Goal: Task Accomplishment & Management: Use online tool/utility

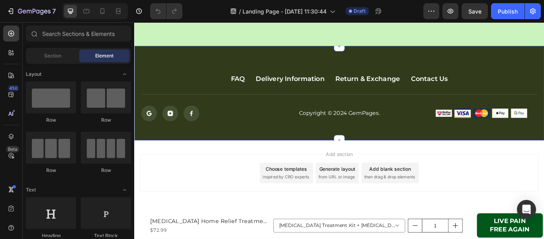
scroll to position [2134, 0]
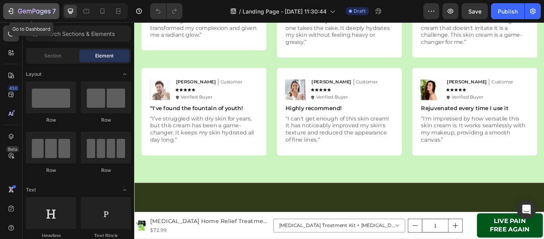
click at [8, 8] on icon "button" at bounding box center [11, 11] width 8 height 8
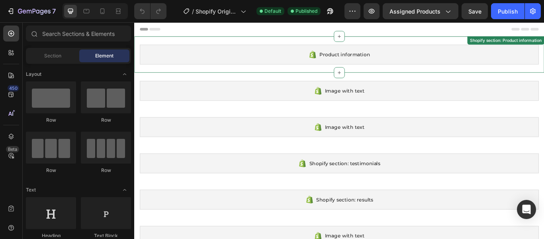
click at [384, 65] on div "Product information" at bounding box center [374, 59] width 466 height 23
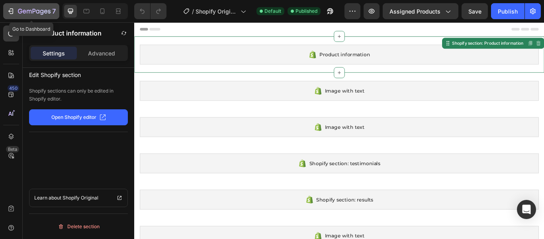
click at [11, 11] on icon "button" at bounding box center [10, 11] width 4 height 2
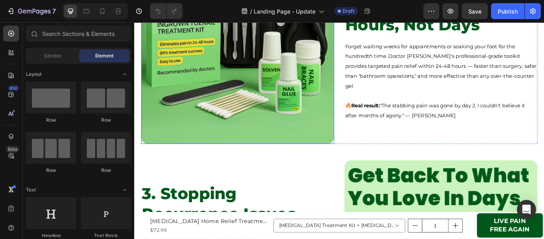
scroll to position [527, 0]
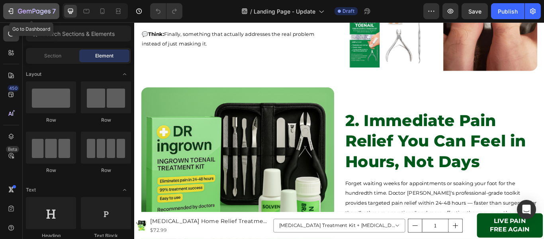
click at [9, 17] on button "7" at bounding box center [31, 11] width 56 height 16
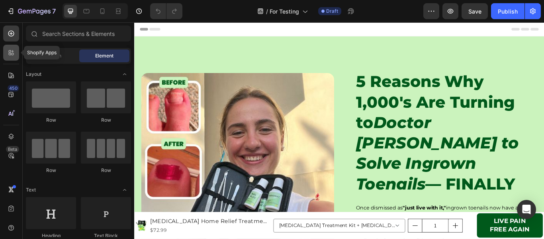
click at [11, 59] on div at bounding box center [11, 53] width 16 height 16
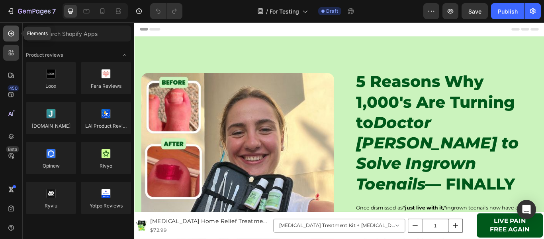
click at [11, 37] on div at bounding box center [11, 34] width 16 height 16
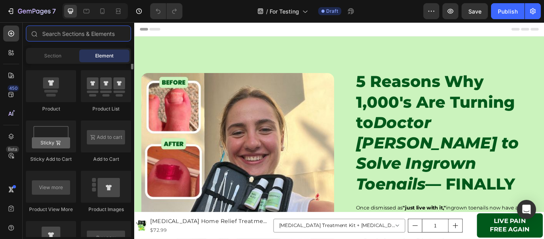
scroll to position [996, 0]
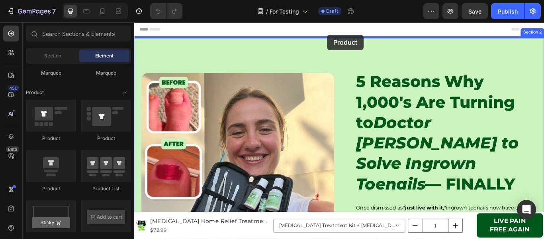
drag, startPoint x: 178, startPoint y: 143, endPoint x: 359, endPoint y: 37, distance: 210.1
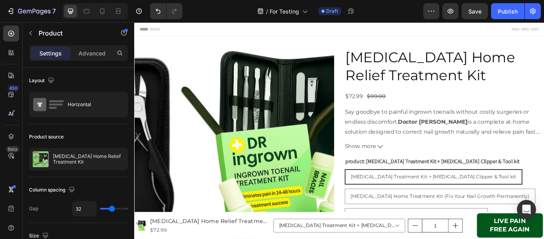
scroll to position [40, 0]
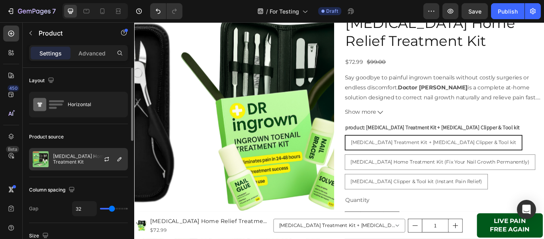
click at [69, 162] on p "[MEDICAL_DATA] Home Relief Treatment Kit" at bounding box center [88, 158] width 71 height 11
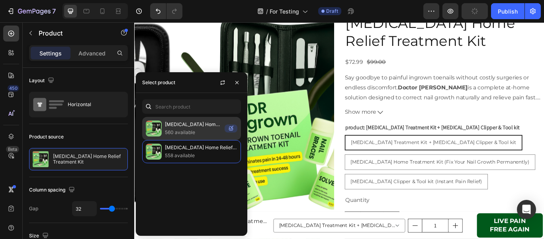
click at [170, 131] on p "560 available" at bounding box center [193, 132] width 57 height 8
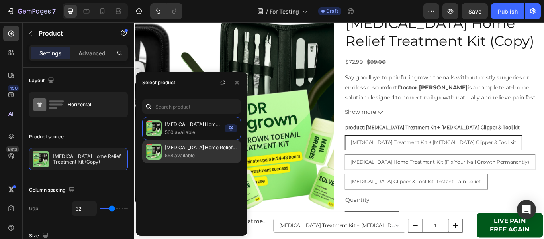
click at [166, 152] on p "558 available" at bounding box center [201, 155] width 73 height 8
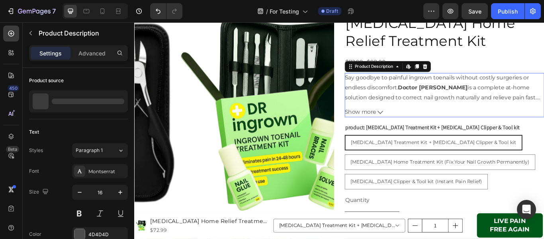
click at [522, 132] on button "Show more" at bounding box center [496, 127] width 233 height 12
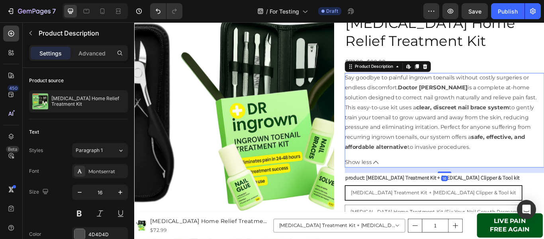
click at [507, 92] on div "Say goodbye to painful ingrown toenails without costly surgeries or endless dis…" at bounding box center [496, 127] width 233 height 92
click at [526, 62] on div "$72.99 Product Price Product Price $99.00 Product Price Product Price Row" at bounding box center [496, 68] width 233 height 13
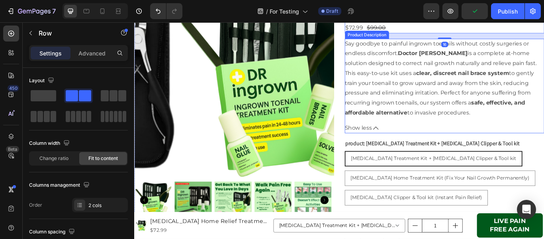
scroll to position [120, 0]
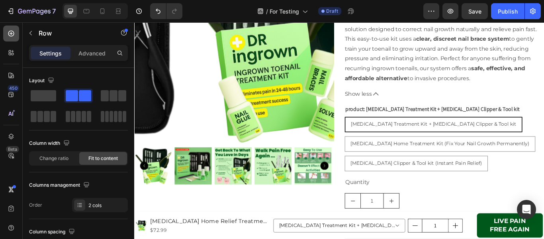
click at [10, 35] on icon at bounding box center [11, 33] width 8 height 8
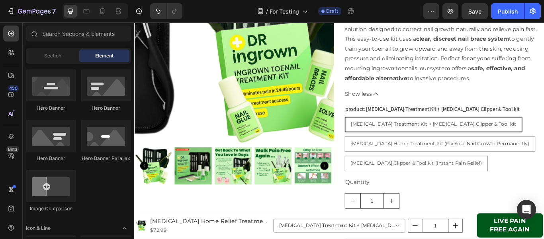
scroll to position [319, 0]
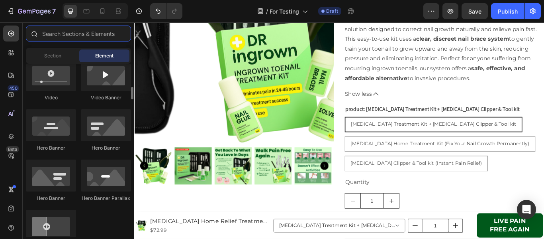
click at [79, 33] on input "text" at bounding box center [78, 34] width 105 height 16
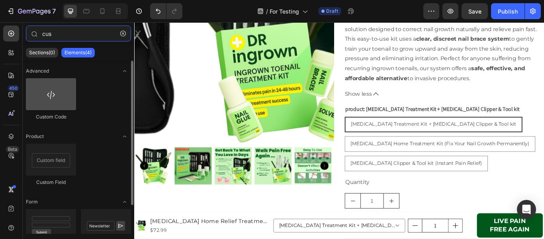
type input "cus"
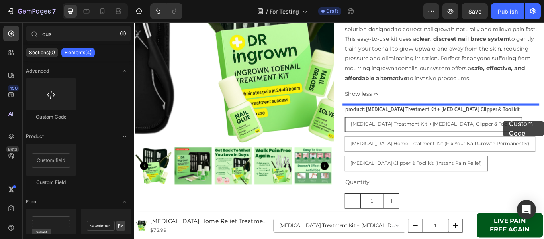
drag, startPoint x: 185, startPoint y: 121, endPoint x: 564, endPoint y: 137, distance: 379.4
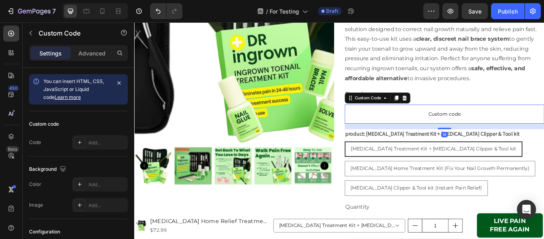
click at [464, 129] on span "Custom code" at bounding box center [496, 129] width 233 height 10
drag, startPoint x: 81, startPoint y: 54, endPoint x: 82, endPoint y: 62, distance: 8.0
click at [81, 54] on p "Advanced" at bounding box center [92, 53] width 27 height 8
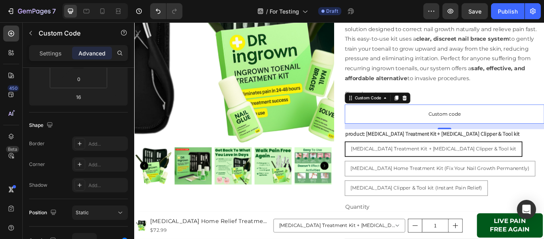
scroll to position [0, 0]
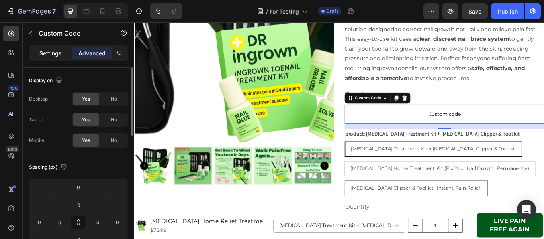
click at [55, 52] on p "Settings" at bounding box center [50, 53] width 22 height 8
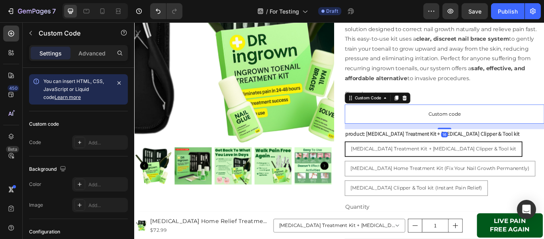
click at [451, 126] on span "Custom code" at bounding box center [496, 129] width 233 height 10
click at [81, 136] on div "Add..." at bounding box center [100, 142] width 56 height 14
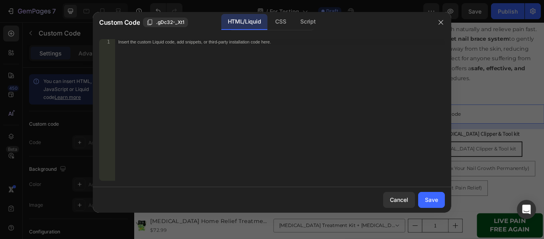
click at [241, 92] on div "Insert the custom Liquid code, add snippets, or third-party installation code h…" at bounding box center [280, 115] width 330 height 153
click at [281, 25] on div "CSS" at bounding box center [281, 22] width 24 height 16
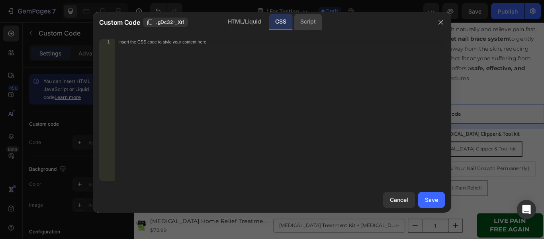
click at [308, 26] on div "Script" at bounding box center [308, 22] width 28 height 16
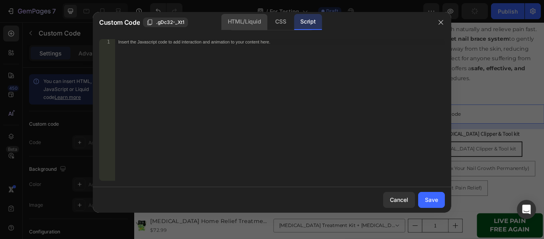
click at [251, 28] on div "HTML/Liquid" at bounding box center [245, 22] width 46 height 16
click at [251, 83] on div "Insert the custom Liquid code, add snippets, or third-party installation code h…" at bounding box center [280, 115] width 330 height 153
click at [389, 120] on div "Insert the custom Liquid code, add snippets, or third-party installation code h…" at bounding box center [280, 115] width 330 height 153
click at [240, 89] on div "Insert the custom Liquid code, add snippets, or third-party installation code h…" at bounding box center [280, 115] width 330 height 153
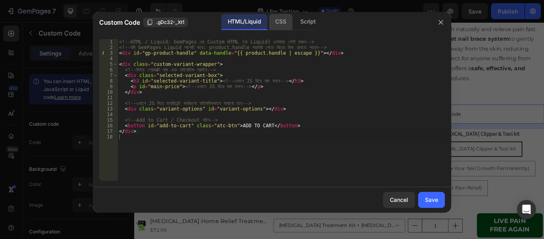
click at [283, 24] on div "CSS" at bounding box center [281, 22] width 24 height 16
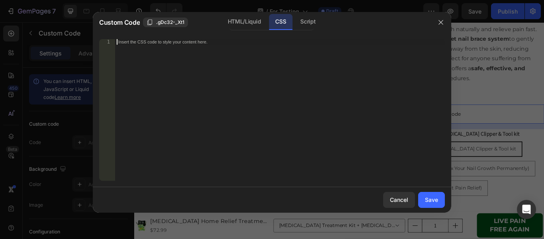
click at [257, 99] on div "Insert the CSS code to style your content here." at bounding box center [280, 115] width 330 height 153
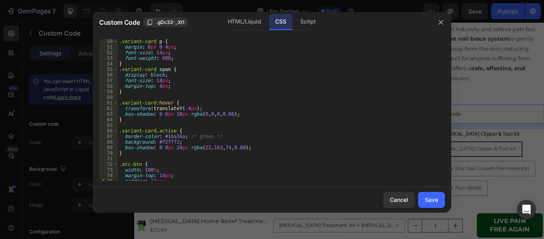
scroll to position [202, 0]
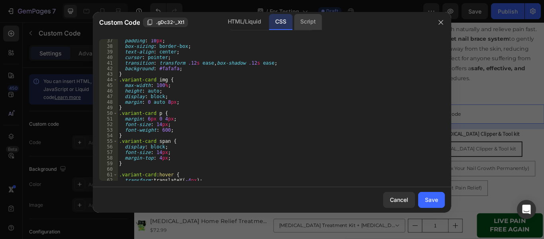
click at [306, 22] on div "Script" at bounding box center [308, 22] width 28 height 16
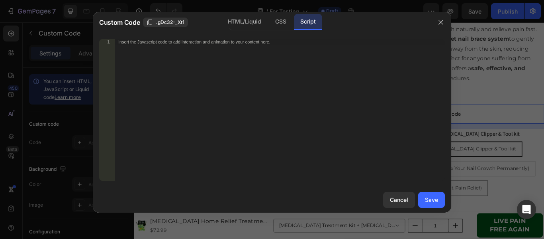
click at [266, 56] on div "Insert the Javascript code to add interaction and animation to your content her…" at bounding box center [280, 115] width 330 height 153
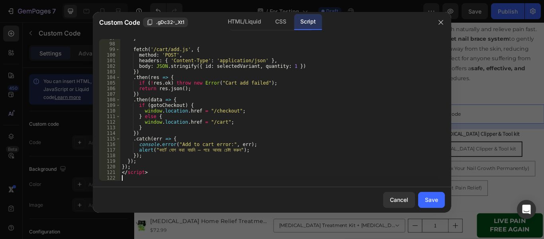
scroll to position [539, 0]
click at [434, 197] on div "Save" at bounding box center [431, 199] width 13 height 8
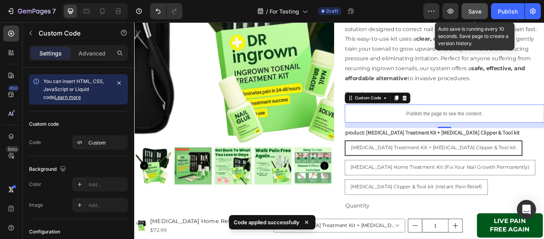
click at [472, 6] on button "Save" at bounding box center [475, 11] width 26 height 16
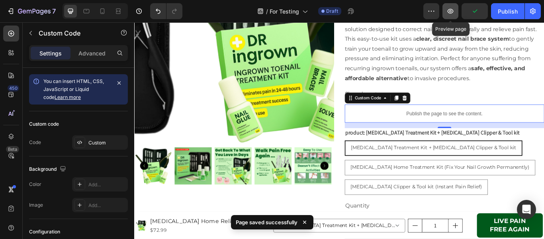
click at [453, 10] on icon "button" at bounding box center [451, 11] width 8 height 8
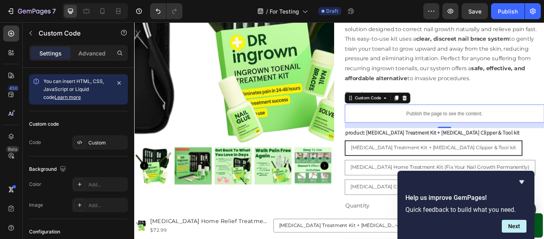
click at [502, 132] on p "Publish the page to see the content." at bounding box center [496, 128] width 233 height 8
drag, startPoint x: 10, startPoint y: 133, endPoint x: 22, endPoint y: 132, distance: 12.0
click at [10, 133] on icon at bounding box center [11, 136] width 8 height 8
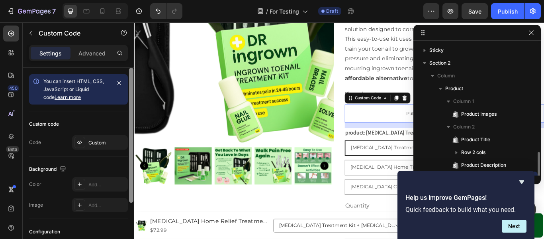
scroll to position [75, 0]
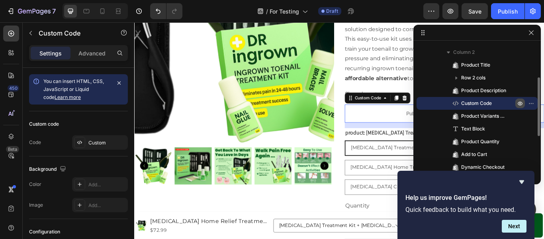
click at [519, 101] on icon "button" at bounding box center [520, 103] width 6 height 6
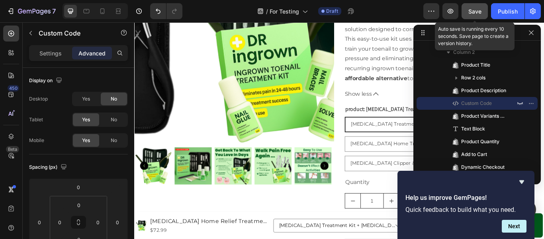
click at [480, 12] on span "Save" at bounding box center [475, 11] width 13 height 7
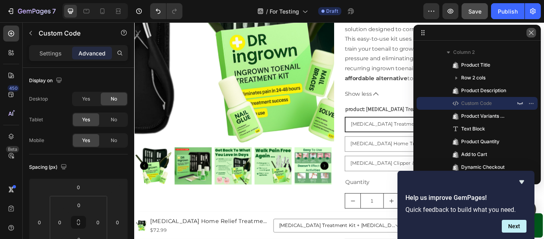
drag, startPoint x: 530, startPoint y: 33, endPoint x: 454, endPoint y: 12, distance: 78.1
click at [530, 33] on icon "button" at bounding box center [532, 32] width 6 height 6
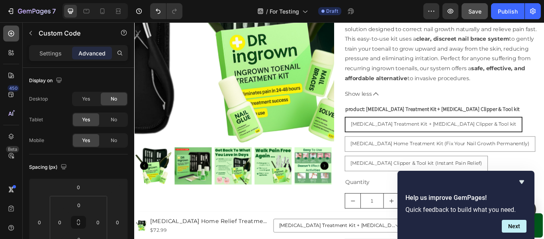
click at [12, 36] on icon at bounding box center [11, 34] width 6 height 6
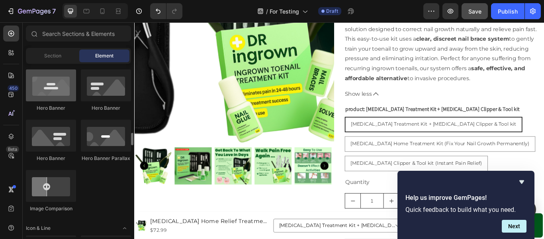
scroll to position [518, 0]
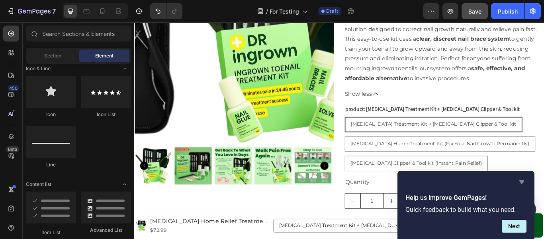
click at [519, 183] on icon "Hide survey" at bounding box center [522, 182] width 10 height 10
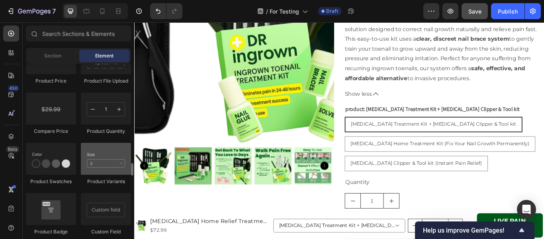
scroll to position [1395, 0]
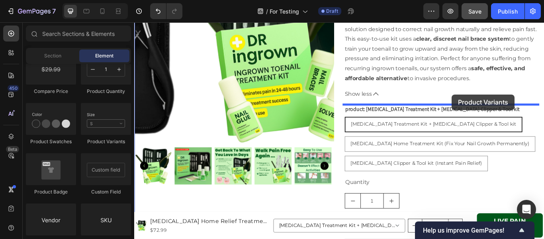
drag, startPoint x: 233, startPoint y: 151, endPoint x: 505, endPoint y: 106, distance: 275.0
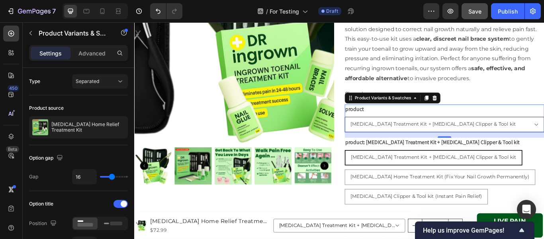
click at [544, 141] on select "Ingrown Toenail Treatment Kit + Ingrown Toenail Clipper & Tool kit Ingrown Toen…" at bounding box center [496, 141] width 233 height 18
click at [92, 76] on button "Separated" at bounding box center [100, 81] width 56 height 14
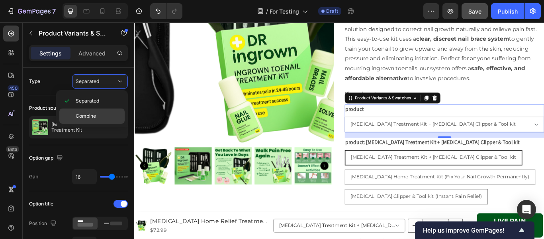
click at [90, 111] on div "Combine" at bounding box center [91, 115] width 65 height 15
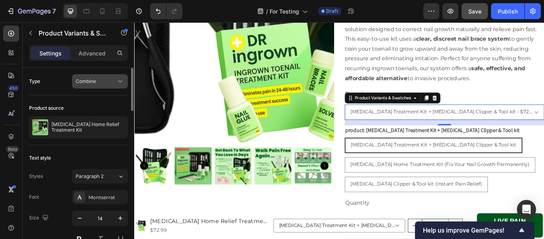
click at [88, 81] on span "Combine" at bounding box center [86, 81] width 20 height 6
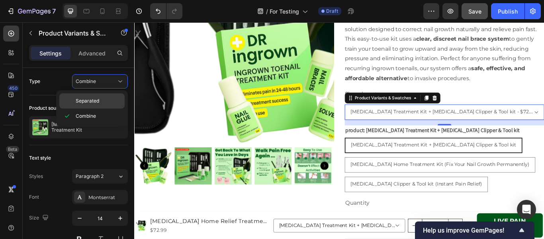
click at [90, 102] on span "Separated" at bounding box center [88, 100] width 24 height 7
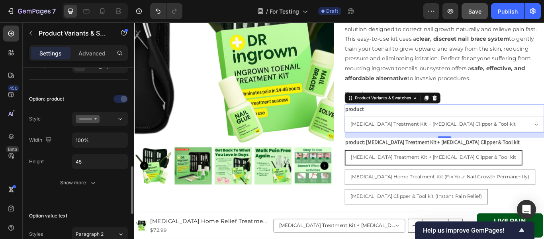
scroll to position [239, 0]
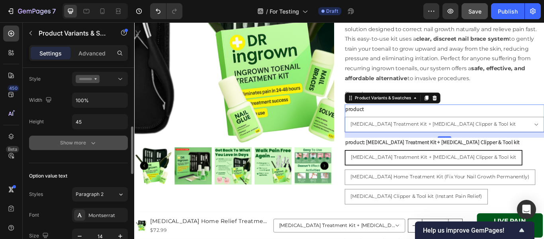
click at [71, 140] on div "Show more" at bounding box center [78, 143] width 37 height 8
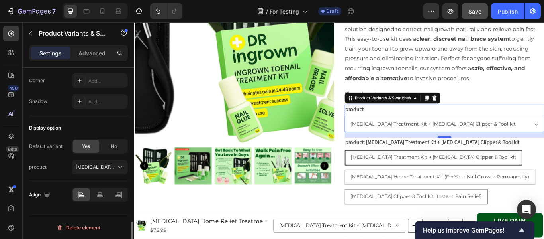
scroll to position [719, 0]
click at [106, 165] on span "Ingrown Toenail Treatment Kit + Ingrown Toenail Clipper & Tool kit" at bounding box center [95, 165] width 39 height 7
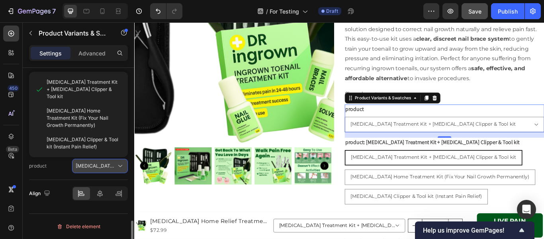
click at [106, 165] on span "Ingrown Toenail Treatment Kit + Ingrown Toenail Clipper & Tool kit" at bounding box center [95, 165] width 39 height 7
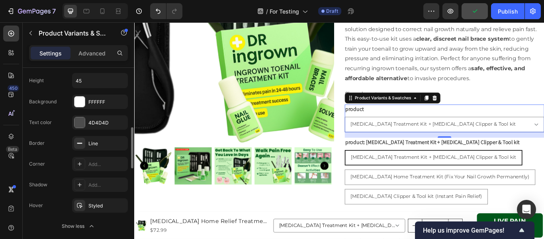
scroll to position [161, 0]
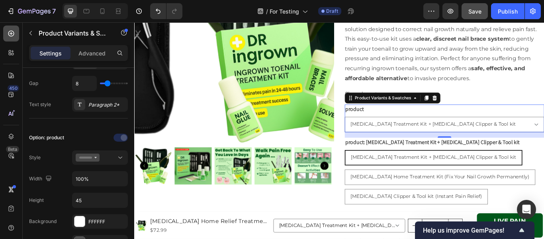
click at [12, 33] on icon at bounding box center [11, 33] width 8 height 8
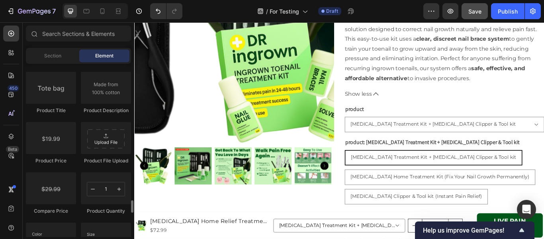
scroll to position [1355, 0]
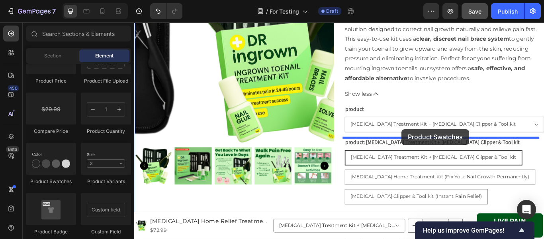
drag, startPoint x: 188, startPoint y: 193, endPoint x: 446, endPoint y: 147, distance: 262.7
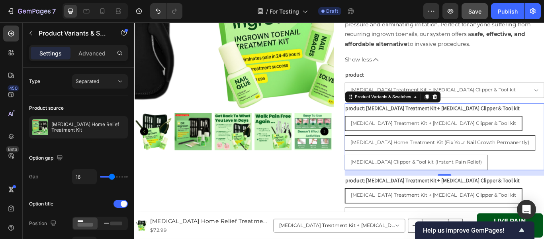
scroll to position [199, 0]
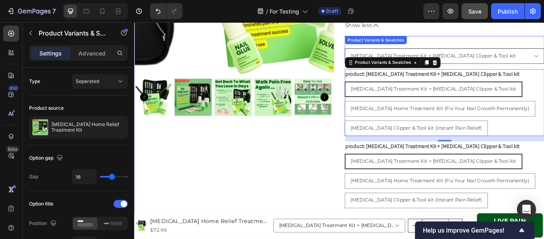
click at [544, 59] on select "Ingrown Toenail Treatment Kit + Ingrown Toenail Clipper & Tool kit Ingrown Toen…" at bounding box center [496, 62] width 233 height 18
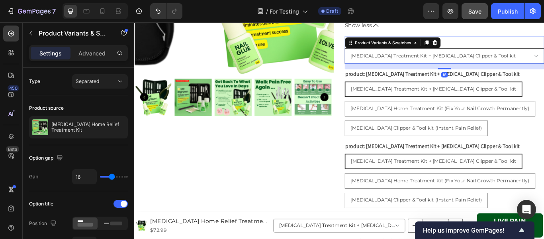
scroll to position [161, 0]
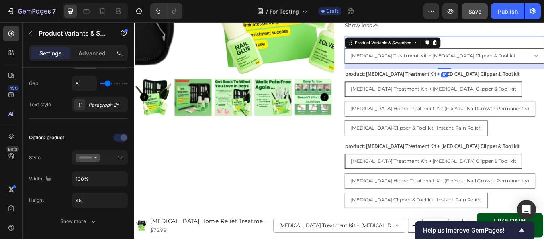
click at [534, 65] on select "Ingrown Toenail Treatment Kit + Ingrown Toenail Clipper & Tool kit Ingrown Toen…" at bounding box center [496, 62] width 233 height 18
click at [531, 124] on span "Ingrown Toenail Home Treatment Kit (Fix Your Nail Growth Permanently)" at bounding box center [491, 122] width 209 height 7
click at [380, 114] on input "Ingrown Toenail Home Treatment Kit (Fix Your Nail Growth Permanently) Ingrown T…" at bounding box center [379, 114] width 0 height 0
select select "585776142355661343"
radio input "true"
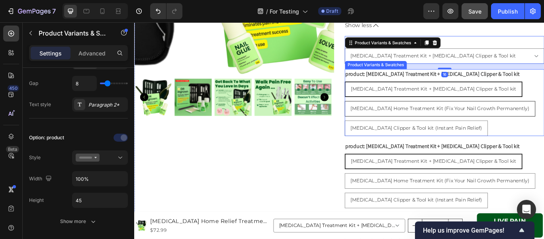
select select "Ingrown Toenail Home Treatment Kit (Fix Your Nail Growth Permanently)"
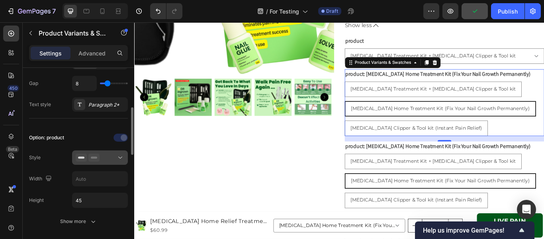
click at [121, 158] on icon at bounding box center [120, 157] width 8 height 8
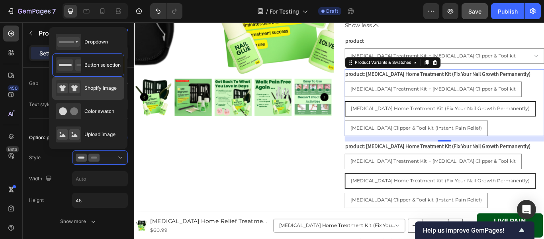
click at [98, 88] on span "Shopify image" at bounding box center [100, 87] width 32 height 7
radio input "true"
type input "64"
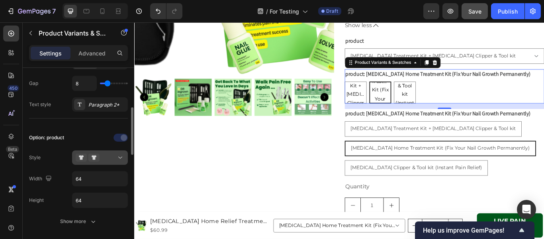
click at [85, 156] on icon at bounding box center [81, 157] width 11 height 8
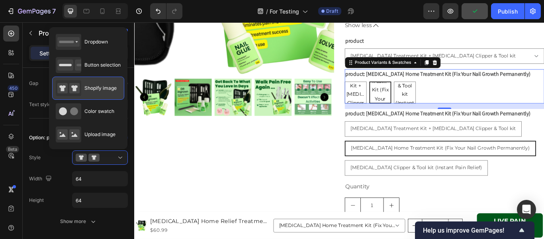
click at [98, 92] on div "Shopify image" at bounding box center [86, 88] width 61 height 16
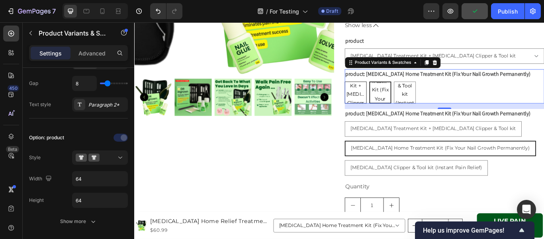
click at [391, 102] on span "Ingrown Toenail Treatment Kit + Ingrown Toenail Clipper & Tool kit" at bounding box center [392, 106] width 25 height 70
click at [380, 91] on input "Ingrown Toenail Treatment Kit + Ingrown Toenail Clipper & Tool kit Ingrown Toen…" at bounding box center [379, 91] width 0 height 0
select select "585776142355595807"
radio input "true"
select select "Ingrown Toenail Treatment Kit + Ingrown Toenail Clipper & Tool kit"
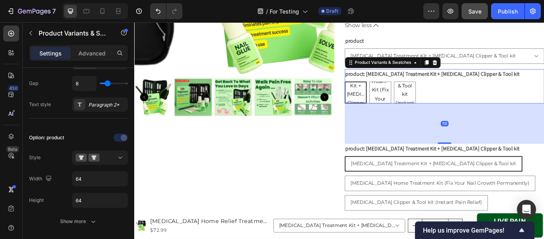
drag, startPoint x: 492, startPoint y: 122, endPoint x: 522, endPoint y: 73, distance: 57.1
click at [494, 163] on div at bounding box center [496, 163] width 16 height 2
radio input "true"
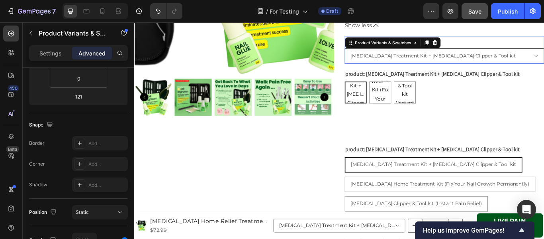
click at [522, 57] on select "Ingrown Toenail Treatment Kit + Ingrown Toenail Clipper & Tool kit Ingrown Toen…" at bounding box center [496, 62] width 233 height 18
drag, startPoint x: 481, startPoint y: 146, endPoint x: 509, endPoint y: 86, distance: 66.3
click at [485, 131] on div "Ingrown Toenail Home Relief Treatment Kit Product Title $72.99 Product Price Pr…" at bounding box center [496, 99] width 233 height 495
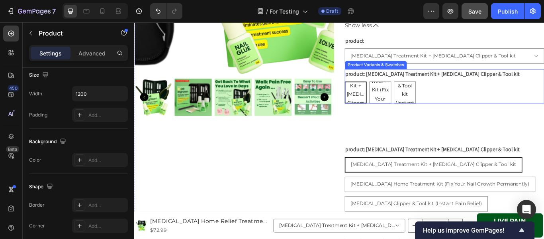
scroll to position [0, 0]
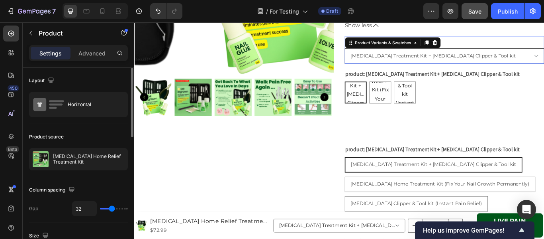
click at [544, 69] on select "Ingrown Toenail Treatment Kit + Ingrown Toenail Clipper & Tool kit Ingrown Toen…" at bounding box center [496, 62] width 233 height 18
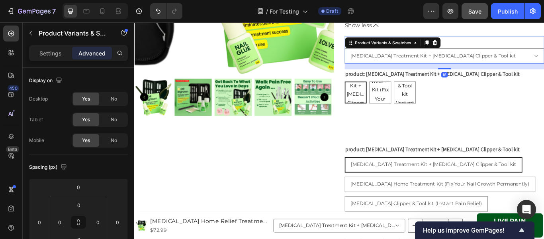
click at [544, 39] on div "product Ingrown Toenail Treatment Kit + Ingrown Toenail Clipper & Tool kit Ingr…" at bounding box center [496, 54] width 233 height 32
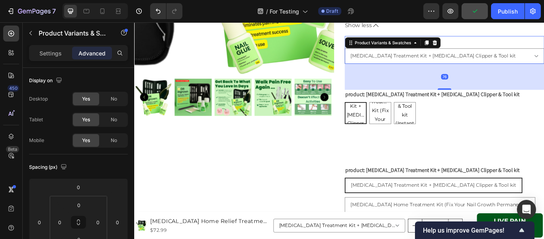
drag, startPoint x: 495, startPoint y: 75, endPoint x: 491, endPoint y: 101, distance: 26.6
click at [493, 101] on div at bounding box center [496, 100] width 16 height 2
type input "96"
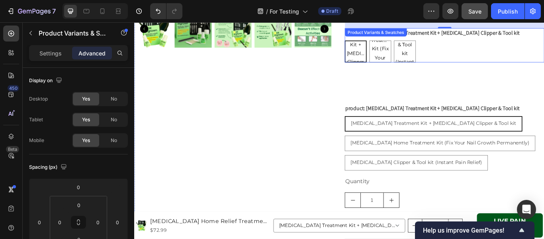
scroll to position [239, 0]
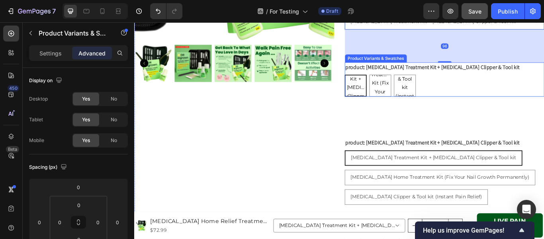
click at [491, 104] on div "Ingrown Toenail Treatment Kit + Ingrown Toenail Clipper & Tool kit Ingrown Toen…" at bounding box center [496, 96] width 233 height 26
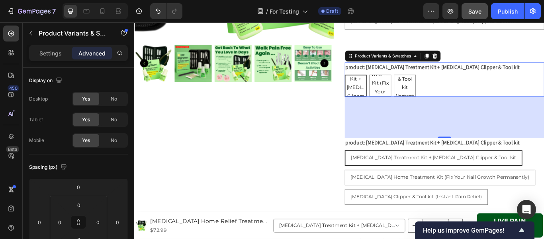
click at [479, 96] on div "Ingrown Toenail Treatment Kit + Ingrown Toenail Clipper & Tool kit Ingrown Toen…" at bounding box center [496, 96] width 233 height 26
click at [43, 50] on p "Settings" at bounding box center [50, 53] width 22 height 8
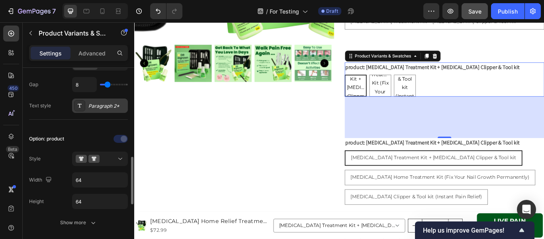
scroll to position [199, 0]
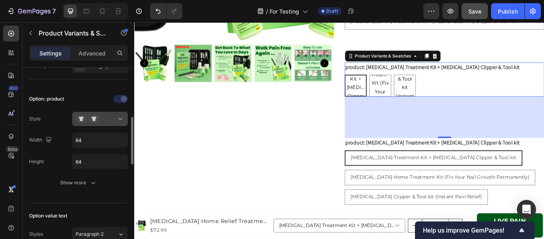
click at [120, 118] on icon at bounding box center [120, 119] width 8 height 8
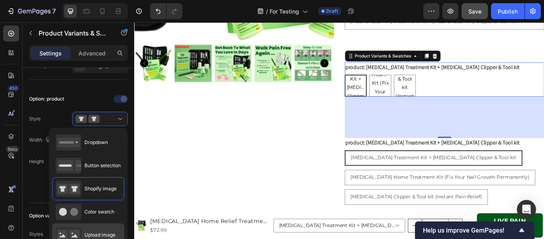
click at [103, 226] on div "Upload image" at bounding box center [88, 234] width 72 height 23
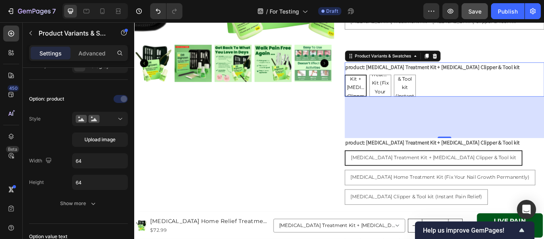
click at [391, 96] on span "Ingrown Toenail Treatment Kit + Ingrown Toenail Clipper & Tool kit" at bounding box center [393, 98] width 24 height 70
click at [380, 83] on input "Ingrown Toenail Treatment Kit + Ingrown Toenail Clipper & Tool kit Ingrown Toen…" at bounding box center [379, 83] width 0 height 0
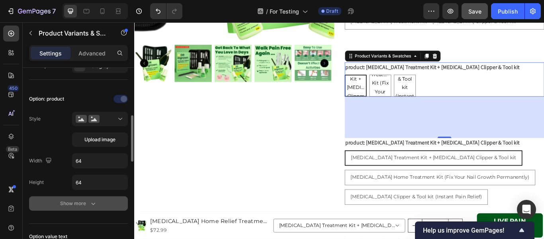
click at [80, 203] on div "Show more" at bounding box center [78, 203] width 37 height 8
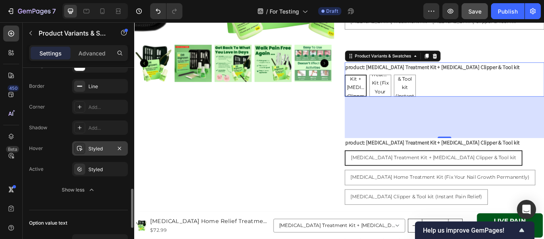
scroll to position [399, 0]
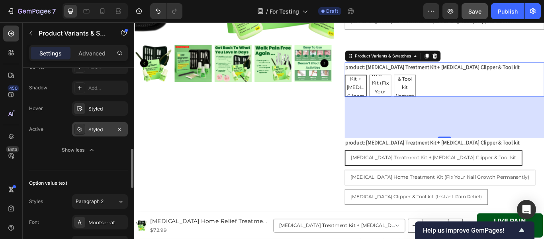
click at [92, 132] on div "Styled" at bounding box center [99, 129] width 23 height 7
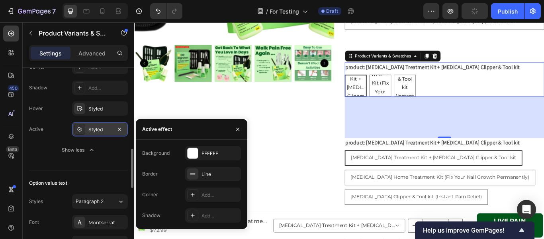
click at [92, 132] on div "Styled" at bounding box center [99, 129] width 23 height 7
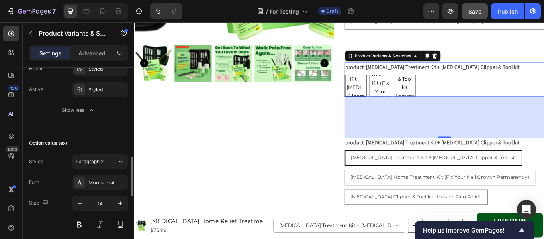
scroll to position [518, 0]
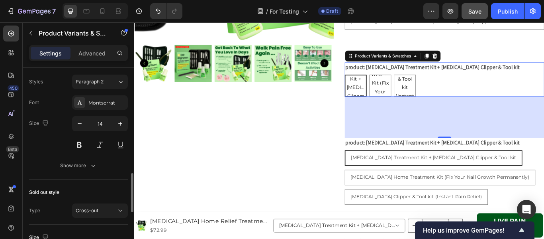
click at [64, 169] on div "Show more" at bounding box center [78, 165] width 37 height 8
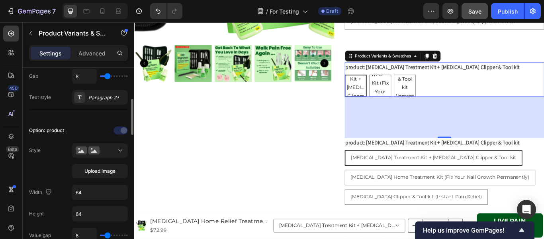
scroll to position [128, 0]
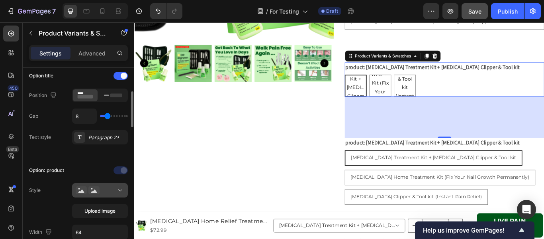
click at [113, 194] on div at bounding box center [100, 190] width 49 height 8
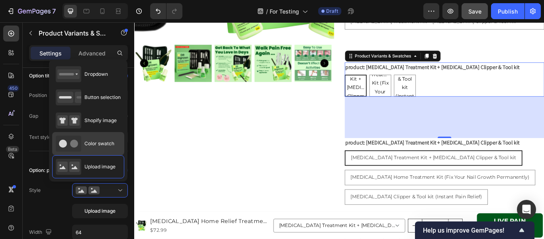
click at [105, 145] on span "Color swatch" at bounding box center [99, 143] width 30 height 7
type input "45"
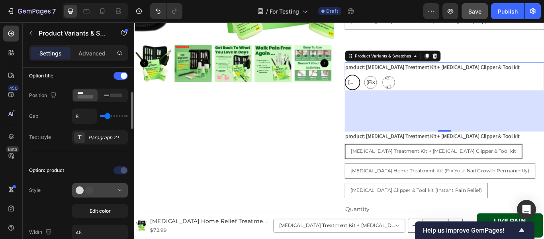
click at [91, 191] on circle at bounding box center [89, 190] width 8 height 8
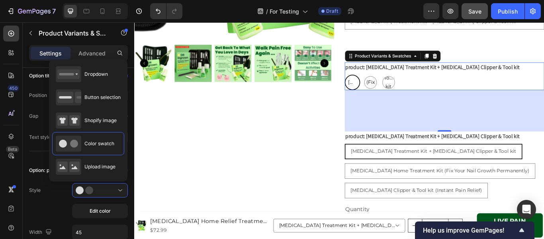
click at [505, 51] on div "Ingrown Toenail Home Relief Treatment Kit Product Title $72.99 Product Price Pr…" at bounding box center [496, 72] width 233 height 520
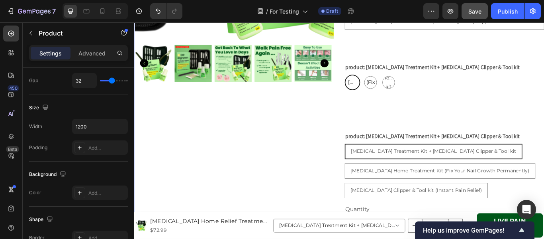
scroll to position [0, 0]
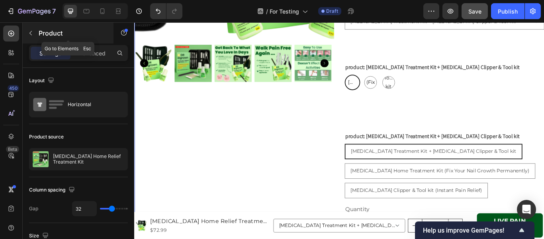
click at [32, 30] on icon "button" at bounding box center [31, 33] width 6 height 6
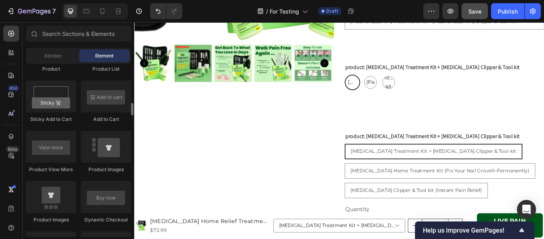
scroll to position [1076, 0]
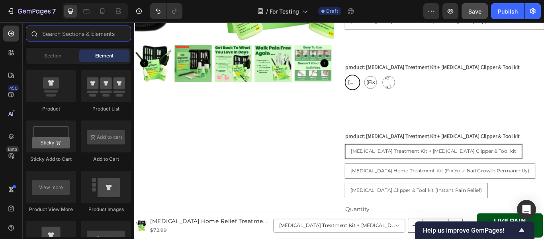
click at [81, 33] on input "text" at bounding box center [78, 34] width 105 height 16
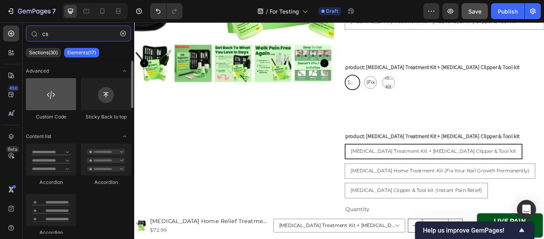
type input "cs"
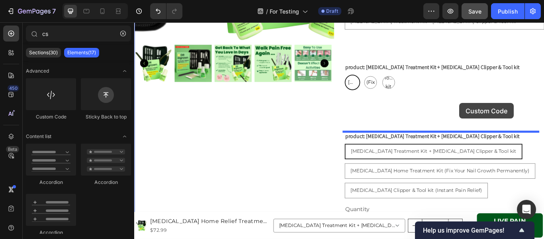
drag, startPoint x: 188, startPoint y: 118, endPoint x: 514, endPoint y: 116, distance: 325.6
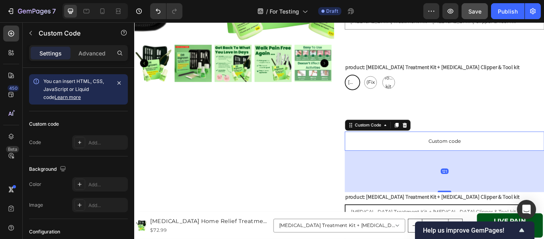
click at [432, 157] on span "Custom code" at bounding box center [496, 161] width 233 height 10
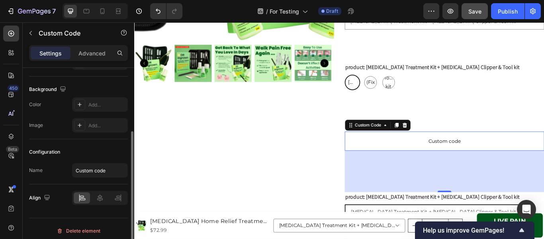
scroll to position [84, 0]
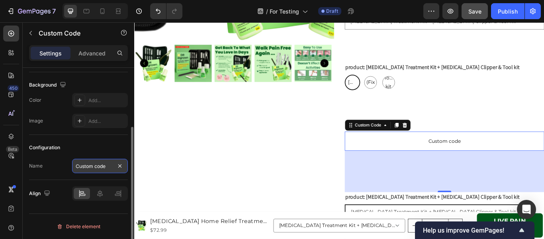
click at [91, 167] on input "Custom code" at bounding box center [100, 166] width 56 height 14
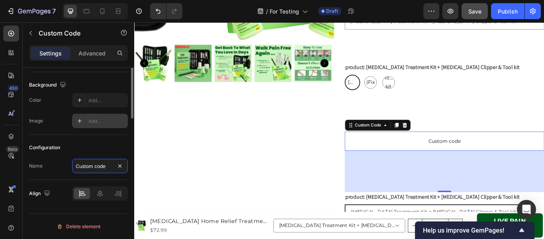
scroll to position [0, 0]
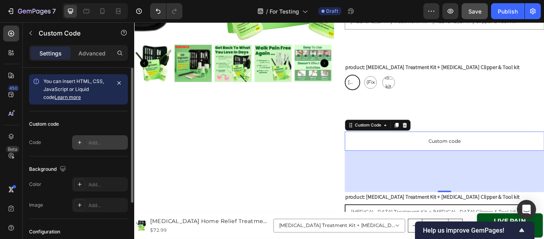
click at [94, 146] on div "Add..." at bounding box center [100, 142] width 56 height 14
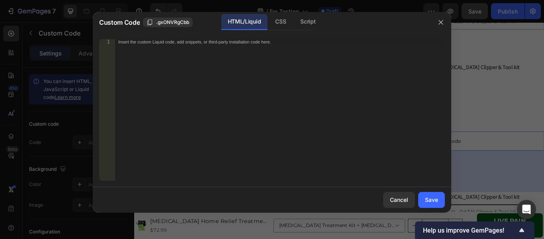
click at [220, 86] on div "Insert the custom Liquid code, add snippets, or third-party installation code h…" at bounding box center [280, 115] width 330 height 153
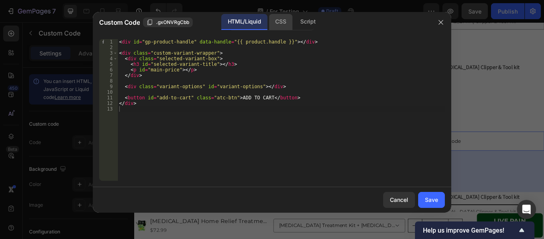
click at [279, 18] on div "CSS" at bounding box center [281, 22] width 24 height 16
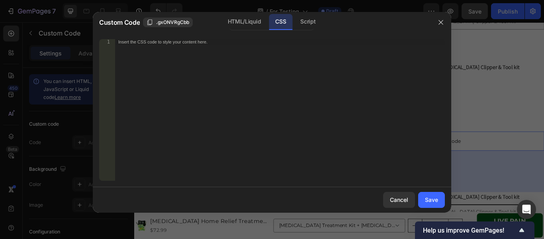
click at [285, 64] on div "Insert the CSS code to style your content here." at bounding box center [280, 115] width 330 height 153
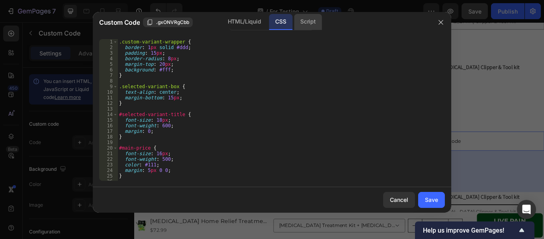
click at [311, 25] on div "Script" at bounding box center [308, 22] width 28 height 16
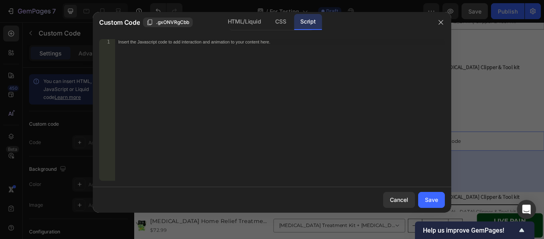
click at [287, 84] on div "Insert the Javascript code to add interaction and animation to your content her…" at bounding box center [280, 115] width 330 height 153
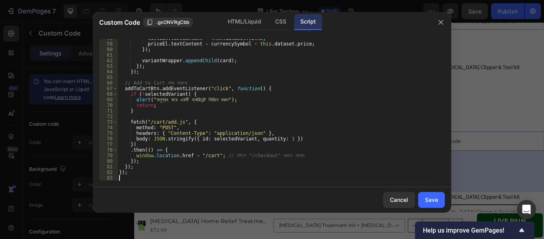
scroll to position [322, 0]
click at [433, 192] on button "Save" at bounding box center [432, 200] width 27 height 16
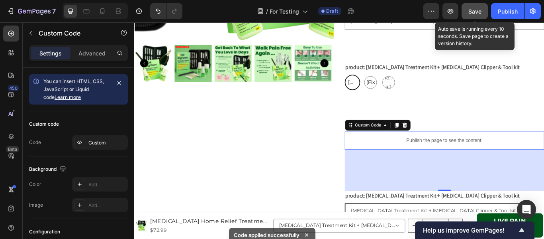
click at [477, 7] on div "Save" at bounding box center [475, 11] width 13 height 8
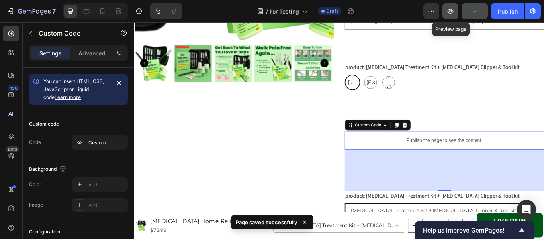
click at [450, 10] on icon "button" at bounding box center [451, 11] width 8 height 8
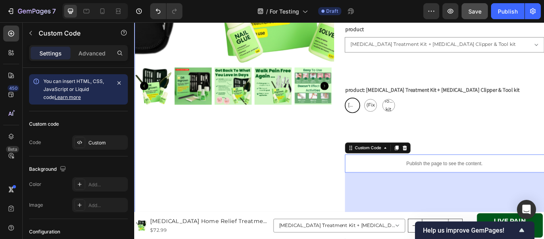
scroll to position [199, 0]
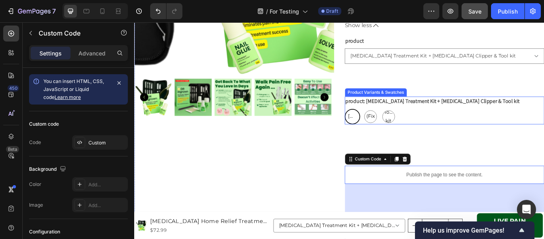
click at [446, 136] on div "Ingrown Toenail Treatment Kit + Ingrown Toenail Clipper & Tool kit Ingrown Toen…" at bounding box center [496, 132] width 233 height 18
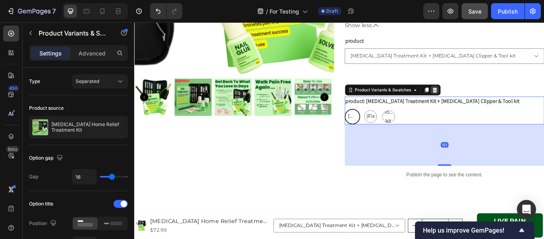
click at [481, 99] on icon at bounding box center [484, 101] width 6 height 6
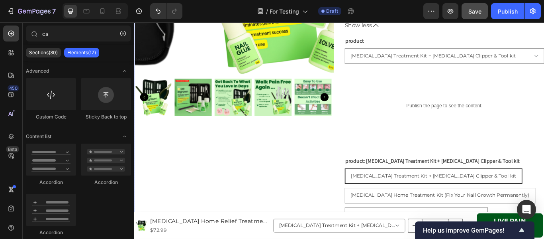
scroll to position [120, 0]
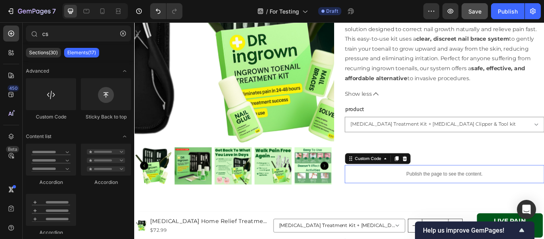
click at [428, 191] on div "Publish the page to see the content." at bounding box center [496, 199] width 233 height 21
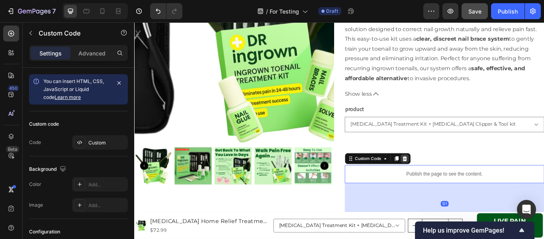
click at [446, 178] on icon at bounding box center [449, 181] width 6 height 6
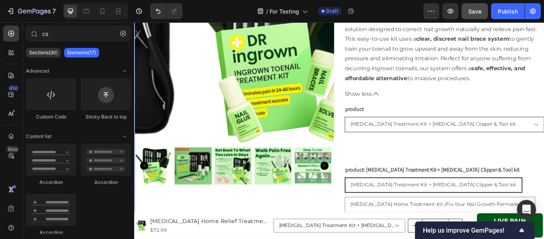
click at [454, 143] on select "Ingrown Toenail Treatment Kit + Ingrown Toenail Clipper & Tool kit Ingrown Toen…" at bounding box center [496, 141] width 233 height 18
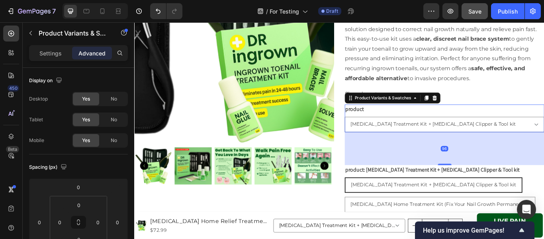
click at [484, 107] on icon at bounding box center [484, 110] width 6 height 6
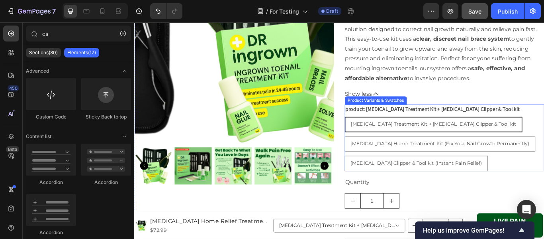
radio input "true"
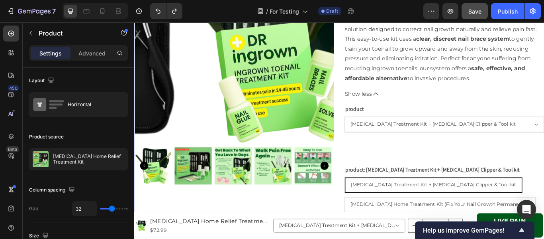
click at [443, 173] on div "Ingrown Toenail Home Relief Treatment Kit Product Title $72.99 Product Price Pr…" at bounding box center [496, 151] width 233 height 439
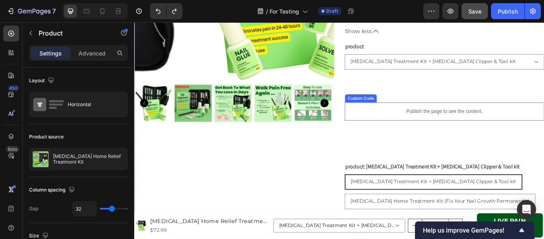
scroll to position [199, 0]
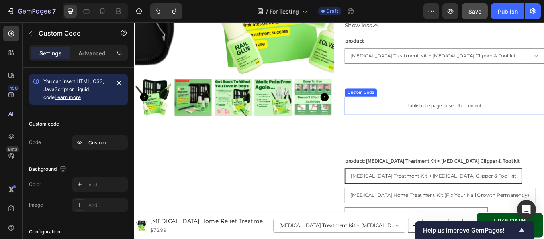
click at [476, 115] on p "Publish the page to see the content." at bounding box center [496, 119] width 233 height 8
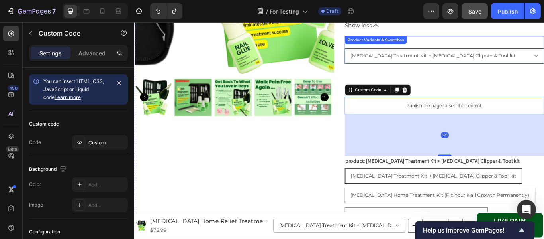
click at [449, 66] on select "Ingrown Toenail Treatment Kit + Ingrown Toenail Clipper & Tool kit Ingrown Toen…" at bounding box center [496, 62] width 233 height 18
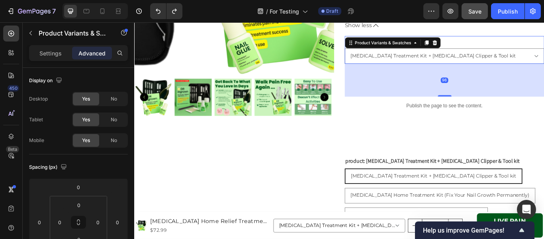
click at [483, 44] on icon at bounding box center [484, 46] width 5 height 6
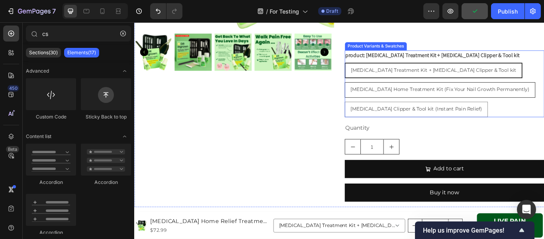
scroll to position [279, 0]
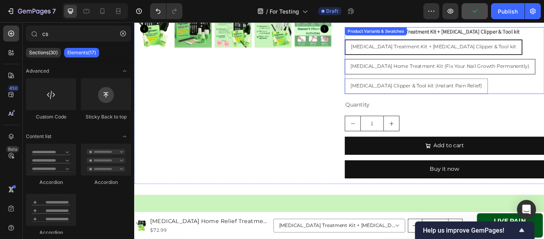
click at [496, 82] on div "Ingrown Toenail Home Treatment Kit (Fix Your Nail Growth Permanently)" at bounding box center [491, 73] width 222 height 16
click at [380, 65] on input "Ingrown Toenail Home Treatment Kit (Fix Your Nail Growth Permanently) Ingrown T…" at bounding box center [379, 65] width 0 height 0
radio input "true"
select select "585776142355661343"
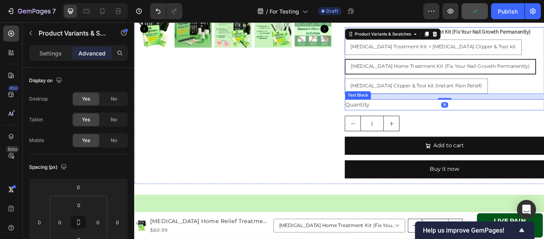
scroll to position [239, 0]
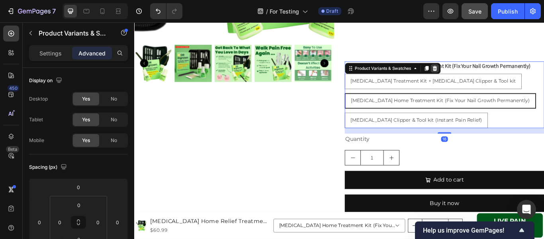
click at [483, 73] on icon at bounding box center [484, 76] width 5 height 6
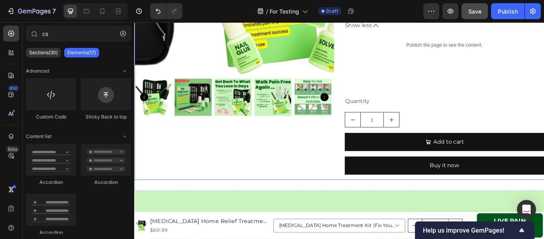
scroll to position [80, 0]
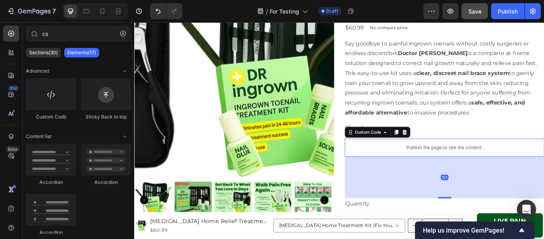
click at [531, 166] on p "Publish the page to see the content." at bounding box center [496, 168] width 233 height 8
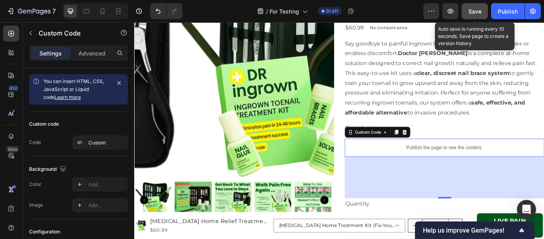
click at [481, 13] on span "Save" at bounding box center [475, 11] width 13 height 7
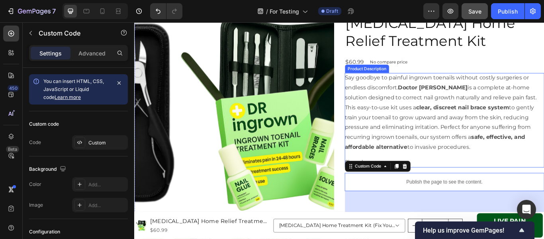
scroll to position [0, 0]
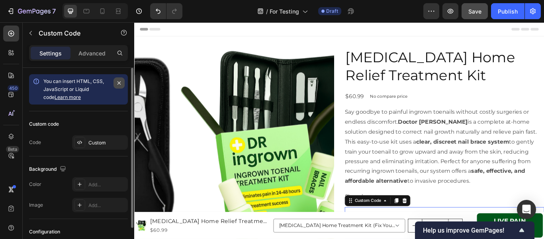
click at [118, 83] on icon "button" at bounding box center [119, 83] width 6 height 6
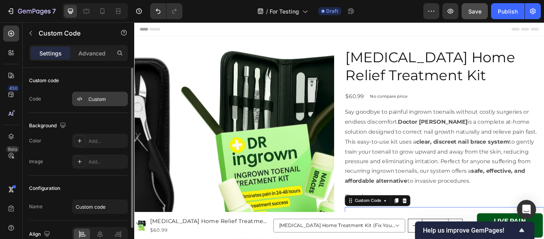
click at [102, 102] on div "Custom" at bounding box center [106, 99] width 37 height 7
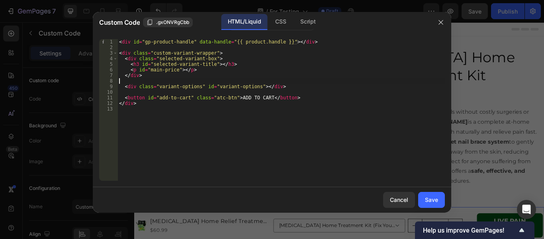
click at [234, 79] on div "< div id = "gp-product-handle" data-handle = "{{ product.handle }}" > </ div > …" at bounding box center [282, 115] width 328 height 153
click at [243, 98] on div "< div id = "gp-product-handle" data-handle = "{{ product.handle }}" > </ div > …" at bounding box center [282, 115] width 328 height 153
type textarea "<button id="add-to-cart" class="atc-btn">ADD TO CART</button>"
click at [307, 94] on div "< div id = "gp-product-handle" data-handle = "{{ product.handle }}" > </ div > …" at bounding box center [282, 115] width 328 height 153
click at [307, 96] on div "< div id = "gp-product-handle" data-handle = "{{ product.handle }}" > </ div > …" at bounding box center [282, 115] width 328 height 153
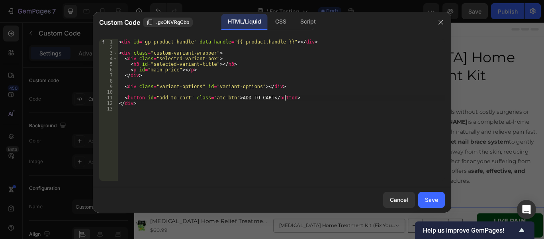
type textarea "<!--<button id="add-to-cart" class="atc-btn">ADD TO CART</button>-->"
click at [434, 200] on div "Save" at bounding box center [431, 199] width 13 height 8
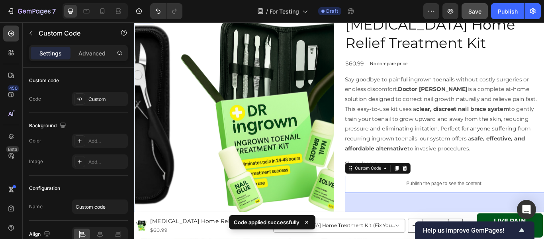
scroll to position [80, 0]
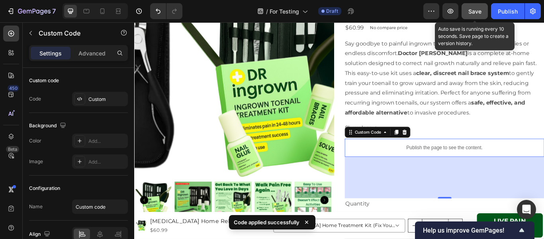
click at [479, 10] on span "Save" at bounding box center [475, 11] width 13 height 7
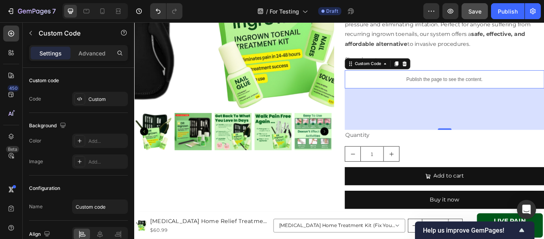
scroll to position [239, 0]
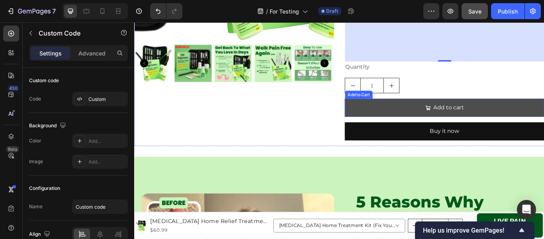
click at [440, 116] on button "Add to cart" at bounding box center [496, 121] width 233 height 21
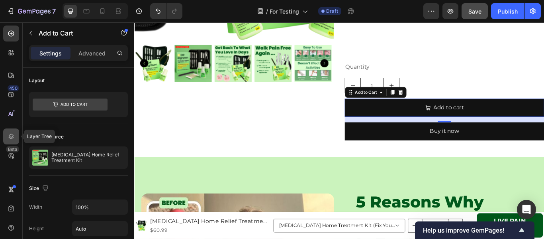
click at [9, 140] on icon at bounding box center [11, 136] width 8 height 8
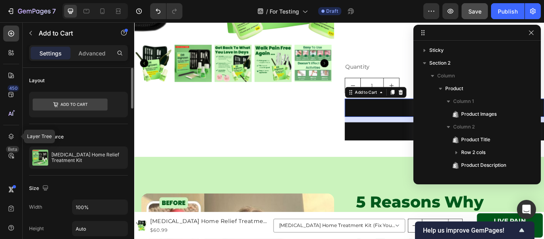
scroll to position [126, 0]
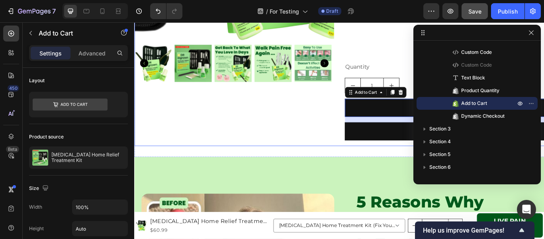
click at [427, 79] on div "Quantity" at bounding box center [496, 74] width 233 height 13
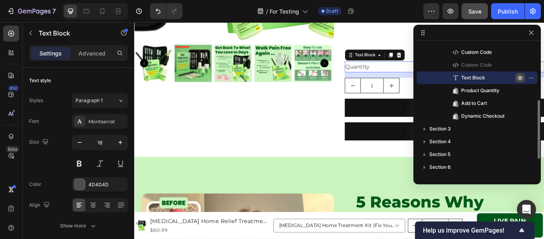
click at [519, 77] on icon "button" at bounding box center [520, 78] width 6 height 6
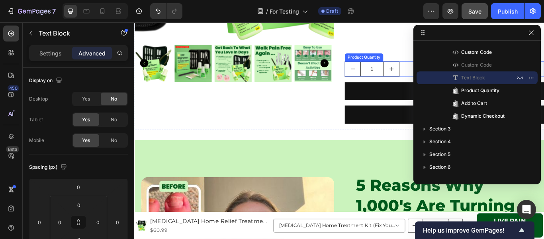
click at [438, 74] on button "increment" at bounding box center [434, 76] width 18 height 17
type input "2"
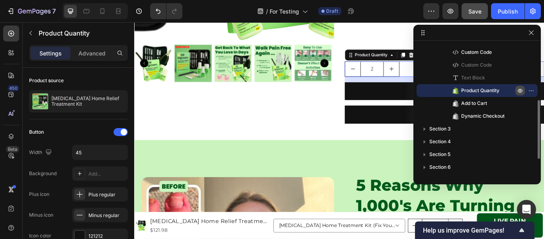
click at [520, 89] on icon "button" at bounding box center [520, 90] width 6 height 6
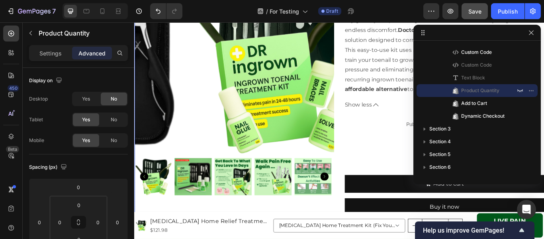
scroll to position [120, 0]
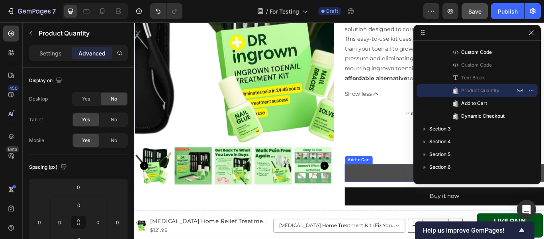
click at [402, 192] on button "Add to cart" at bounding box center [496, 197] width 233 height 21
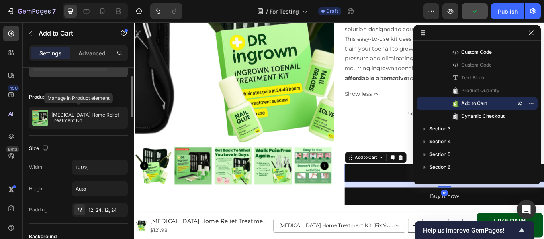
scroll to position [0, 0]
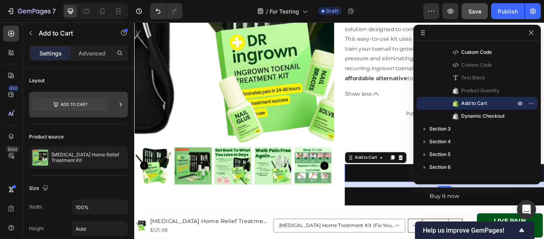
click at [85, 109] on icon at bounding box center [70, 104] width 75 height 12
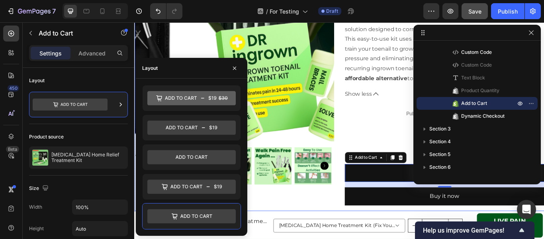
click at [366, 118] on div "Product Images Ingrown Toenail Home Relief Treatment Kit Product Title $121.98 …" at bounding box center [373, 87] width 478 height 310
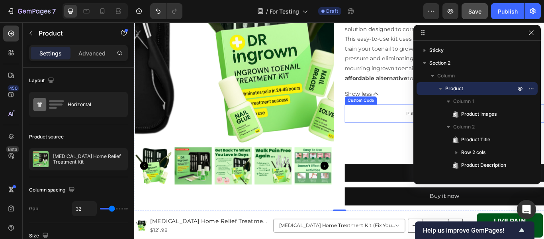
click at [418, 117] on div "Ingrown Toenail Home Relief Treatment Kit Product Title $121.98 Product Price P…" at bounding box center [496, 87] width 233 height 310
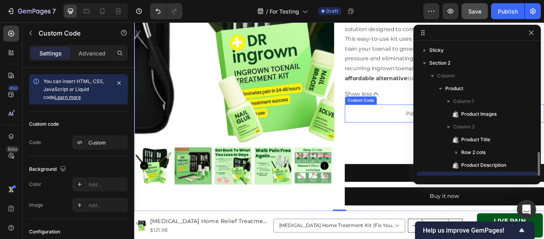
scroll to position [75, 0]
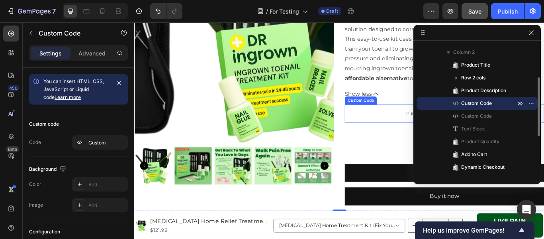
click at [418, 128] on p "Publish the page to see the content." at bounding box center [496, 128] width 233 height 8
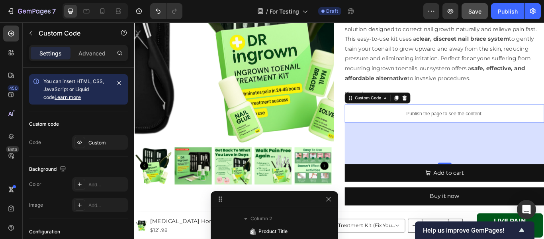
drag, startPoint x: 429, startPoint y: 33, endPoint x: 220, endPoint y: 257, distance: 306.8
click at [220, 0] on html "7 / For Testing Draft Preview Save Publish 450 Beta cs Sections(30) Elements(17…" at bounding box center [272, 0] width 544 height 0
click at [96, 138] on div "Custom" at bounding box center [100, 142] width 56 height 14
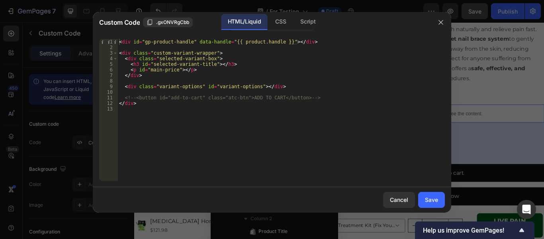
click at [282, 92] on div "< div id = "gp-product-handle" data-handle = "{{ product.handle }}" > </ div > …" at bounding box center [282, 115] width 328 height 153
click at [305, 96] on div "< div id = "gp-product-handle" data-handle = "{{ product.handle }}" > </ div > …" at bounding box center [282, 115] width 328 height 153
click at [283, 21] on div "CSS" at bounding box center [281, 22] width 24 height 16
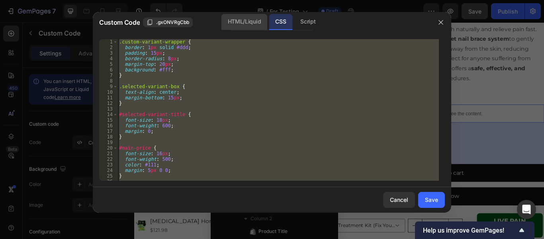
click at [252, 16] on div "HTML/Liquid" at bounding box center [245, 22] width 46 height 16
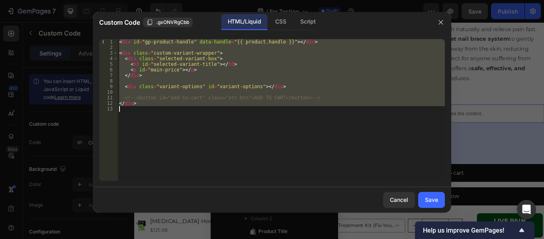
click at [264, 103] on div "< div id = "gp-product-handle" data-handle = "{{ product.handle }}" > </ div > …" at bounding box center [282, 109] width 328 height 141
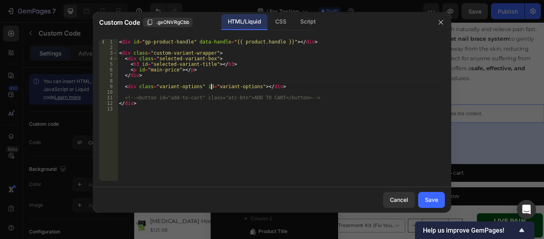
click at [210, 87] on div "< div id = "gp-product-handle" data-handle = "{{ product.handle }}" > </ div > …" at bounding box center [282, 115] width 328 height 153
click at [159, 86] on div "< div id = "gp-product-handle" data-handle = "{{ product.handle }}" > </ div > …" at bounding box center [282, 115] width 328 height 153
click at [279, 20] on div "CSS" at bounding box center [281, 22] width 24 height 16
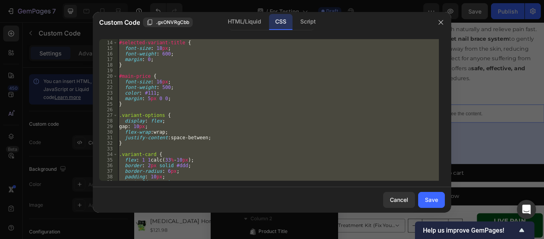
scroll to position [72, 0]
click at [140, 126] on div "#selected-variant-title { font-size : 18 px ; font-weight : 600 ; margin : 0 ; …" at bounding box center [279, 109] width 322 height 141
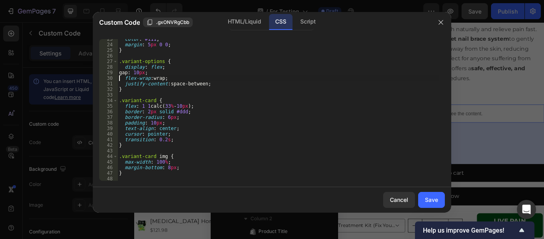
scroll to position [221, 0]
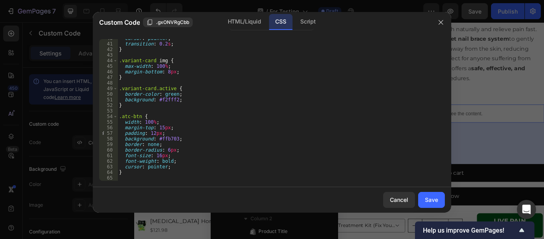
drag, startPoint x: 238, startPoint y: 144, endPoint x: 173, endPoint y: 144, distance: 64.2
click at [237, 144] on div "cursor : pointer ; transition : 0.2 s ; } .variant-card img { max-width : 100 %…" at bounding box center [279, 111] width 322 height 153
click at [158, 126] on div "cursor : pointer ; transition : 0.2 s ; } .variant-card img { max-width : 100 %…" at bounding box center [279, 111] width 322 height 153
click at [161, 140] on div "cursor : pointer ; transition : 0.2 s ; } .variant-card img { max-width : 100 %…" at bounding box center [279, 111] width 322 height 153
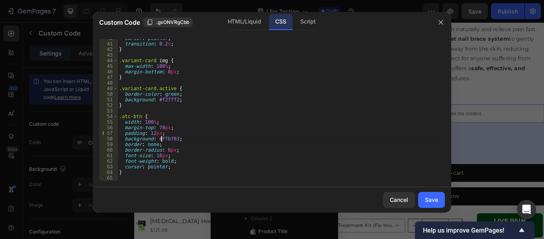
click at [167, 140] on div "cursor : pointer ; transition : 0.2 s ; } .variant-card img { max-width : 100 %…" at bounding box center [279, 111] width 322 height 153
click at [254, 21] on div "HTML/Liquid" at bounding box center [245, 22] width 46 height 16
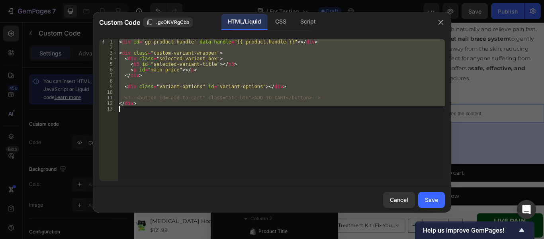
click at [328, 98] on div "< div id = "gp-product-handle" data-handle = "{{ product.handle }}" > </ div > …" at bounding box center [282, 109] width 328 height 141
type textarea "<!--<button id="add-to-cart" class="atc-btn">ADD TO CART</button>-->"
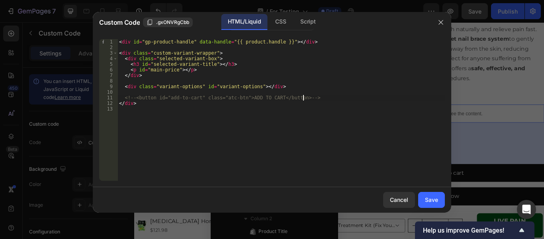
click at [327, 94] on div "< div id = "gp-product-handle" data-handle = "{{ product.handle }}" > </ div > …" at bounding box center [282, 115] width 328 height 153
type textarea "<!--<button id="add-to-cart" class="atc-btn">ADD TO CART</button>-->"
click at [279, 24] on div "CSS" at bounding box center [281, 22] width 24 height 16
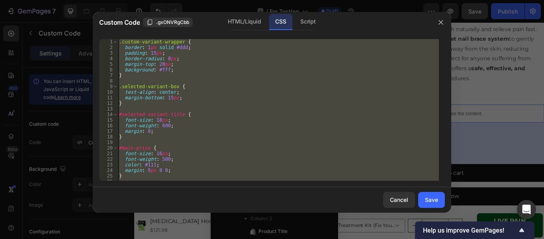
type textarea "}"
click at [249, 110] on div ".custom-variant-wrapper { border : 1 px solid #ddd ; padding : 15 px ; border-r…" at bounding box center [279, 109] width 322 height 141
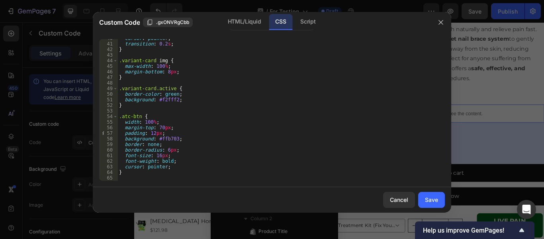
scroll to position [221, 0]
click at [420, 203] on button "Save" at bounding box center [432, 200] width 27 height 16
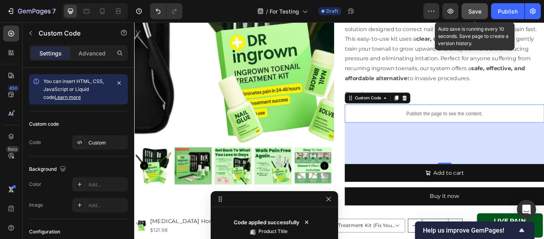
click at [483, 6] on button "Save" at bounding box center [475, 11] width 26 height 16
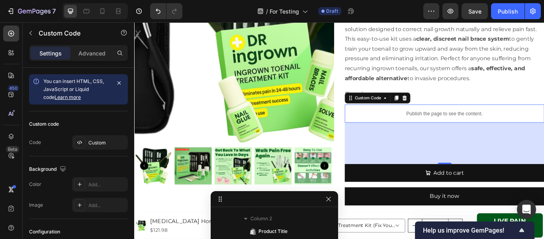
click at [426, 124] on div "Publish the page to see the content." at bounding box center [496, 128] width 233 height 21
click at [85, 145] on div at bounding box center [79, 142] width 11 height 11
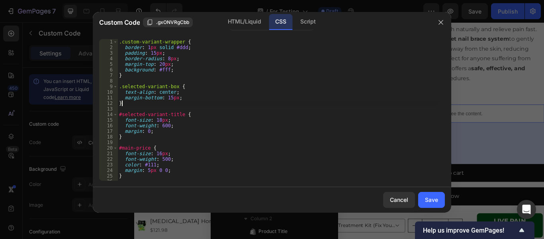
click at [295, 103] on div ".custom-variant-wrapper { border : 1 px solid #ddd ; padding : 15 px ; border-r…" at bounding box center [279, 115] width 322 height 153
click at [245, 20] on div "HTML/Liquid" at bounding box center [245, 22] width 46 height 16
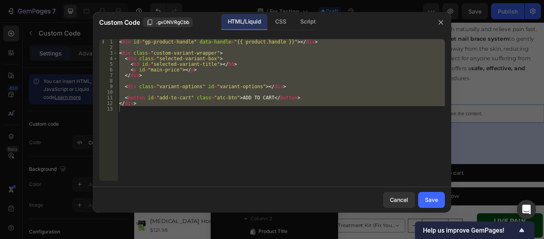
type textarea "</div>"
click at [292, 119] on div "< div id = "gp-product-handle" data-handle = "{{ product.handle }}" > </ div > …" at bounding box center [282, 109] width 328 height 141
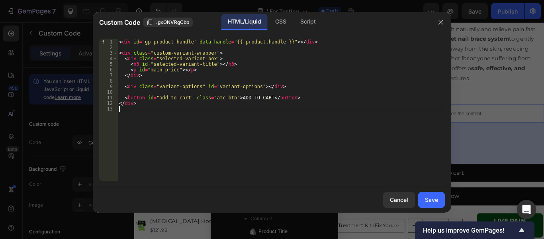
click at [297, 105] on div "< div id = "gp-product-handle" data-handle = "{{ product.handle }}" > </ div > …" at bounding box center [282, 115] width 328 height 153
click at [297, 99] on div "< div id = "gp-product-handle" data-handle = "{{ product.handle }}" > </ div > …" at bounding box center [282, 115] width 328 height 153
click at [278, 25] on div "CSS" at bounding box center [281, 22] width 24 height 16
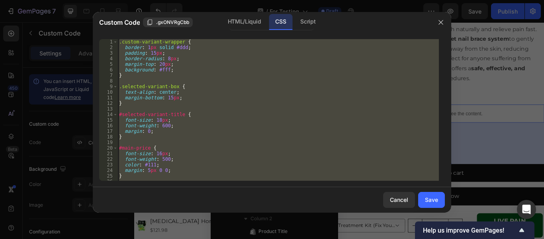
type textarea "}"
click at [279, 107] on div ".custom-variant-wrapper { border : 1 px solid #ddd ; padding : 15 px ; border-r…" at bounding box center [279, 109] width 322 height 141
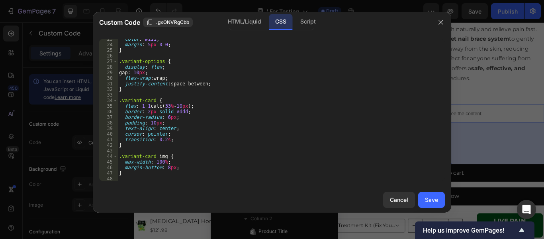
scroll to position [78, 0]
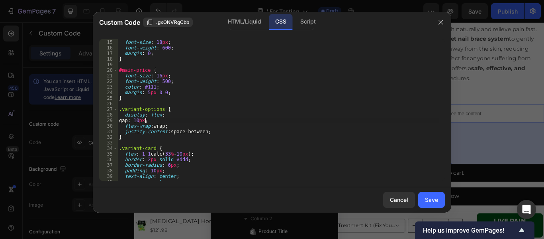
click at [144, 122] on div "#selected-variant-title { font-size : 18 px ; font-weight : 600 ; margin : 0 ; …" at bounding box center [279, 110] width 322 height 153
click at [140, 122] on div "#selected-variant-title { font-size : 18 px ; font-weight : 600 ; margin : 0 ; …" at bounding box center [279, 110] width 322 height 153
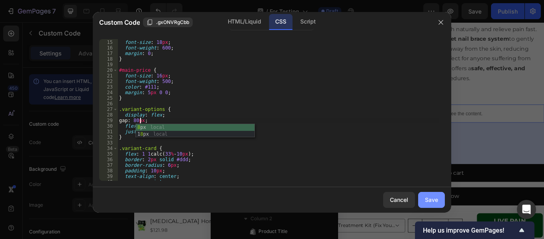
type textarea "gap: 80px;"
click at [432, 198] on div "Save" at bounding box center [431, 199] width 13 height 8
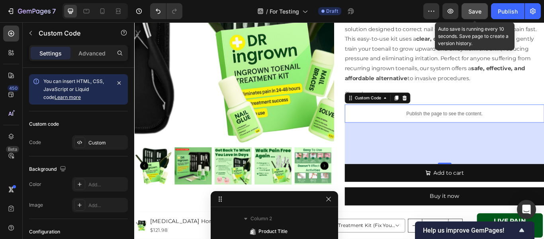
click at [485, 10] on button "Save" at bounding box center [475, 11] width 26 height 16
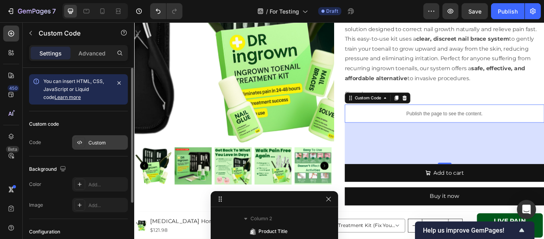
click at [98, 142] on div "Custom" at bounding box center [106, 142] width 37 height 7
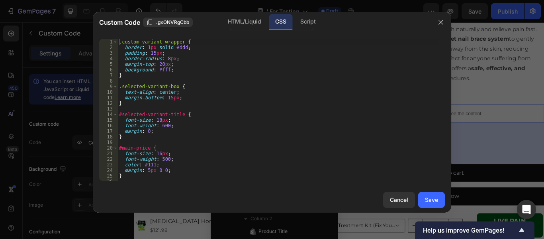
scroll to position [96, 0]
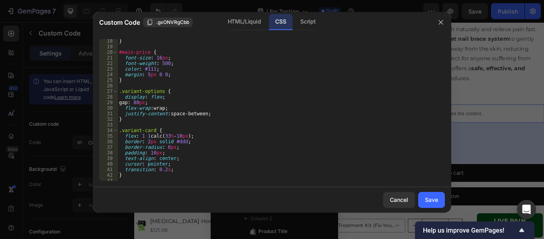
click at [140, 104] on div "} #main-price { font-size : 16 px ; font-weight : 500 ; color : #111 ; margin :…" at bounding box center [279, 114] width 322 height 153
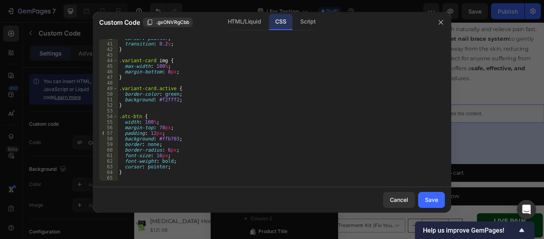
scroll to position [221, 0]
click at [160, 127] on div "cursor : pointer ; transition : 0.2 s ; } .variant-card img { max-width : 100 %…" at bounding box center [279, 111] width 322 height 153
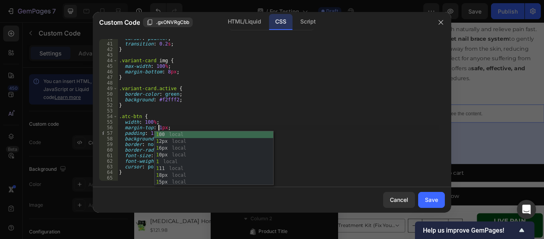
scroll to position [0, 3]
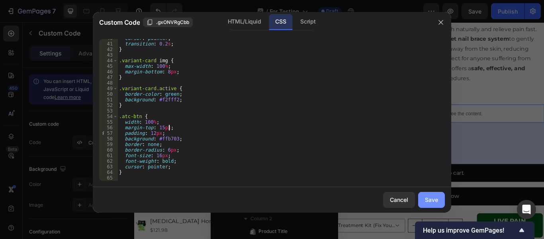
type textarea "margin-top: 15px;"
drag, startPoint x: 441, startPoint y: 203, endPoint x: 434, endPoint y: 210, distance: 9.6
click at [440, 203] on button "Save" at bounding box center [432, 200] width 27 height 16
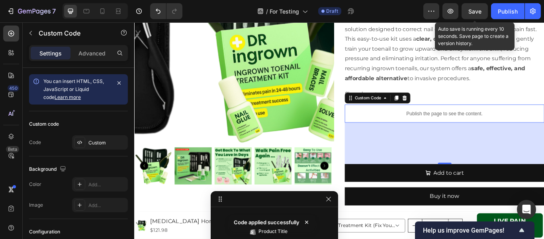
drag, startPoint x: 382, startPoint y: 13, endPoint x: 469, endPoint y: 9, distance: 87.0
click at [469, 8] on span "Save" at bounding box center [475, 11] width 13 height 7
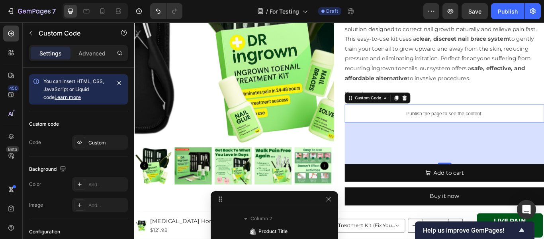
scroll to position [199, 0]
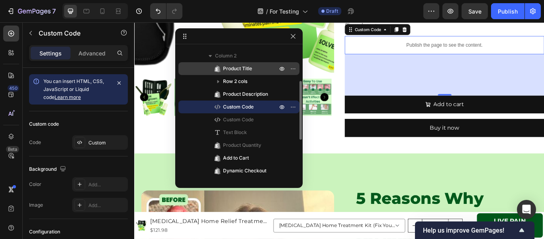
drag, startPoint x: 221, startPoint y: 201, endPoint x: 233, endPoint y: 70, distance: 131.3
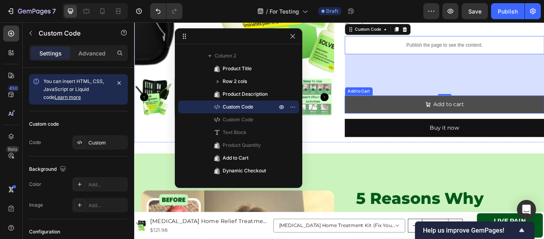
click at [402, 115] on button "Add to cart" at bounding box center [496, 118] width 233 height 21
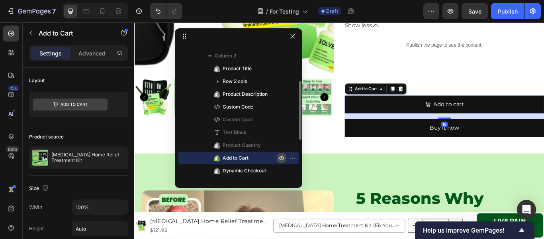
drag, startPoint x: 280, startPoint y: 159, endPoint x: 285, endPoint y: 159, distance: 4.4
click at [281, 159] on icon "button" at bounding box center [282, 158] width 6 height 6
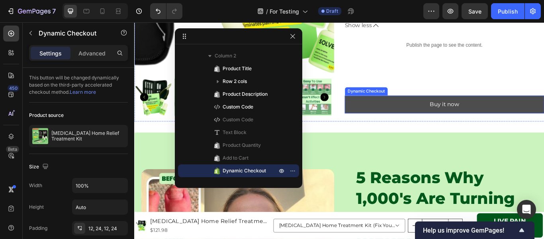
click at [439, 121] on button "Buy it now" at bounding box center [496, 118] width 233 height 21
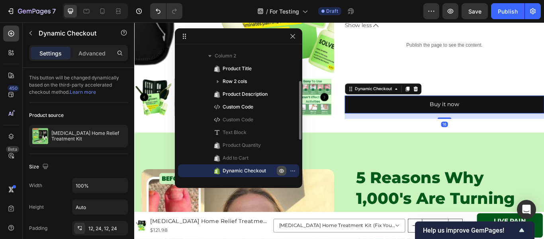
click at [279, 172] on icon "button" at bounding box center [282, 170] width 6 height 6
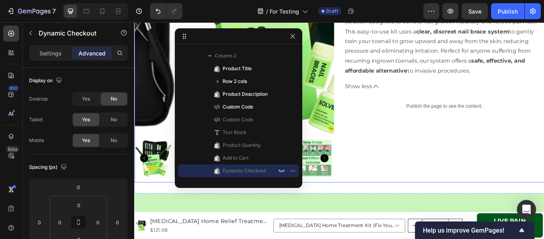
scroll to position [120, 0]
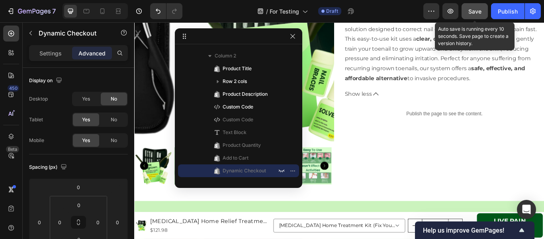
click at [476, 10] on span "Save" at bounding box center [475, 11] width 13 height 7
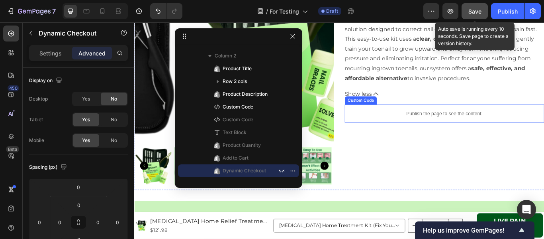
click at [418, 130] on p "Publish the page to see the content." at bounding box center [496, 128] width 233 height 8
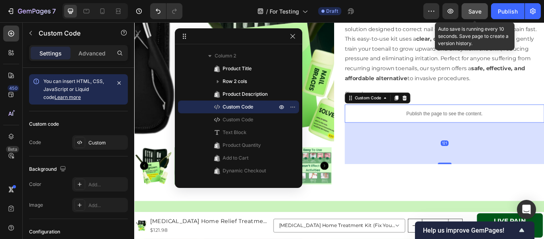
click at [496, 180] on div "121" at bounding box center [496, 163] width 233 height 48
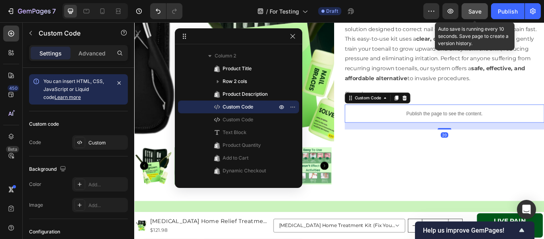
drag, startPoint x: 493, startPoint y: 186, endPoint x: 504, endPoint y: 145, distance: 41.6
click at [504, 139] on div "20" at bounding box center [496, 139] width 233 height 0
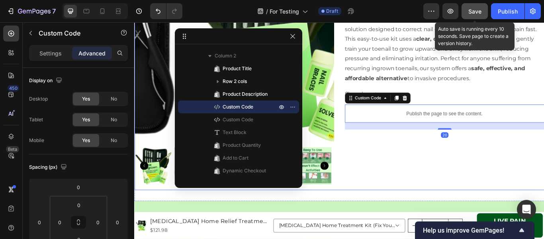
drag, startPoint x: 503, startPoint y: 185, endPoint x: 471, endPoint y: 185, distance: 31.5
click at [499, 184] on div "Ingrown Toenail Home Relief Treatment Kit Product Title $121.98 Product Price P…" at bounding box center [496, 75] width 233 height 286
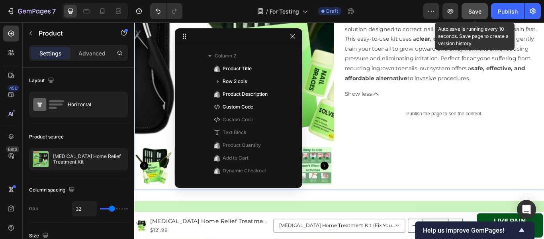
scroll to position [0, 0]
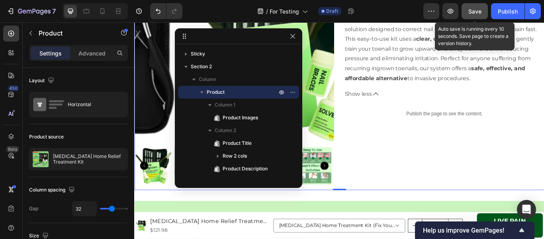
click at [483, 14] on button "Save" at bounding box center [475, 11] width 26 height 16
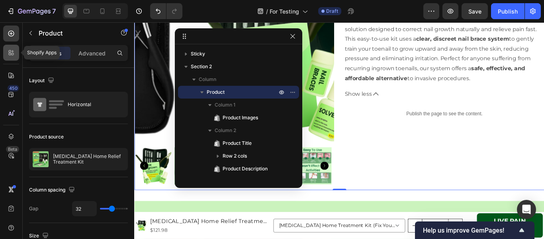
click at [12, 51] on icon at bounding box center [11, 53] width 8 height 8
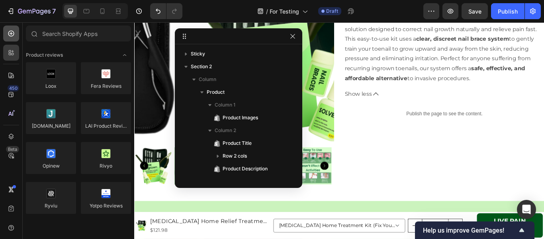
click at [8, 28] on div at bounding box center [11, 34] width 16 height 16
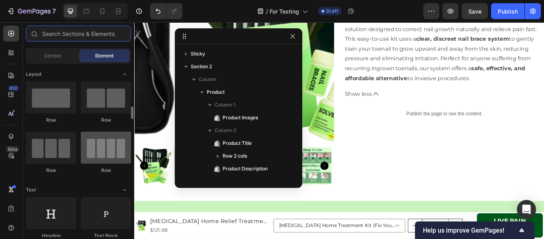
scroll to position [40, 0]
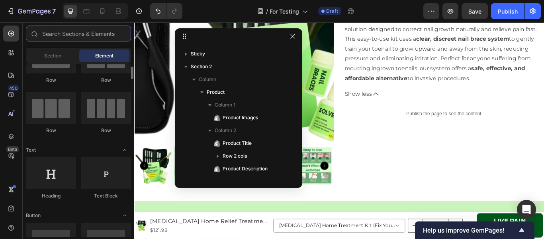
type input "x"
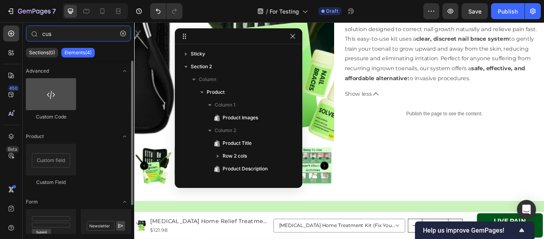
type input "cus"
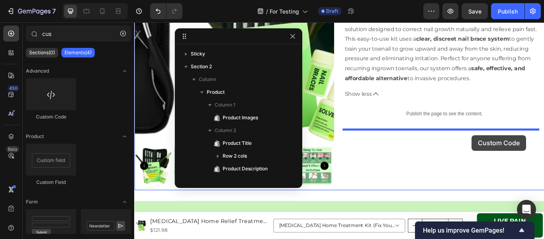
drag, startPoint x: 190, startPoint y: 122, endPoint x: 528, endPoint y: 154, distance: 339.5
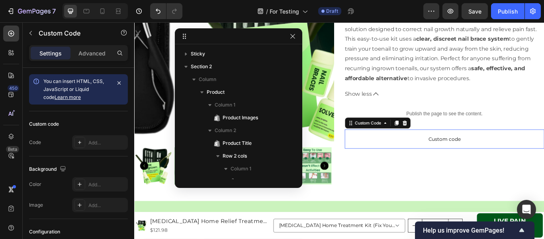
scroll to position [138, 0]
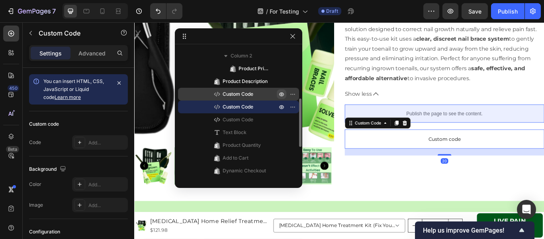
click at [281, 92] on icon "button" at bounding box center [282, 94] width 6 height 6
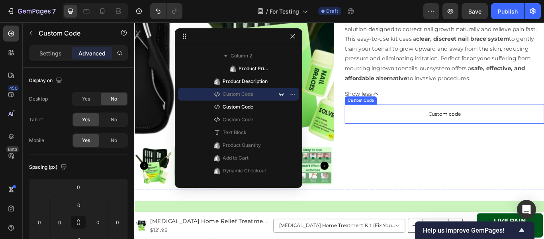
click at [448, 119] on p "Custom code" at bounding box center [496, 129] width 233 height 22
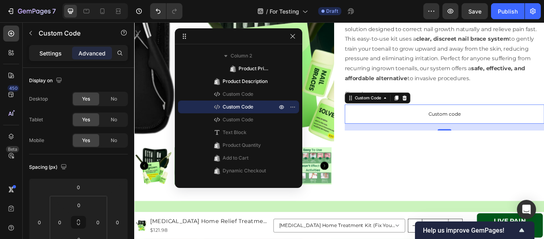
click at [56, 57] on p "Settings" at bounding box center [50, 53] width 22 height 8
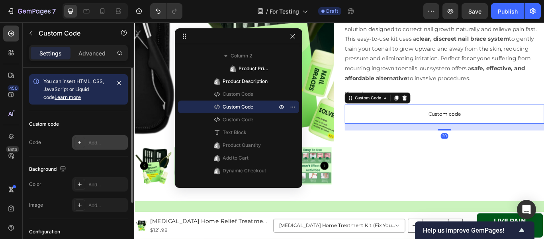
click at [86, 139] on div "Add..." at bounding box center [100, 142] width 56 height 14
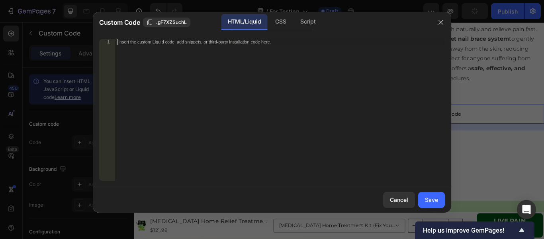
click at [224, 64] on div "Insert the custom Liquid code, add snippets, or third-party installation code h…" at bounding box center [280, 115] width 330 height 153
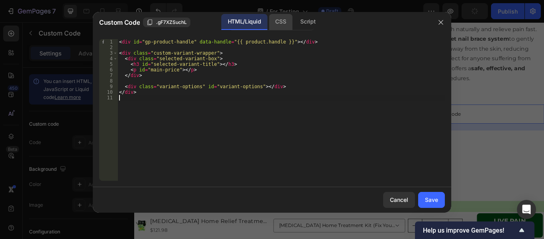
click at [279, 20] on div "CSS" at bounding box center [281, 22] width 24 height 16
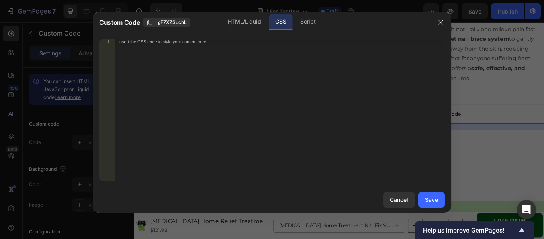
click at [241, 86] on div "Insert the CSS code to style your content here." at bounding box center [280, 115] width 330 height 153
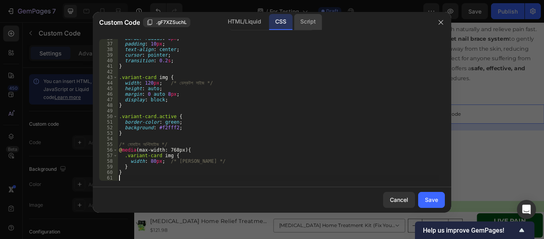
click at [306, 19] on div "Script" at bounding box center [308, 22] width 28 height 16
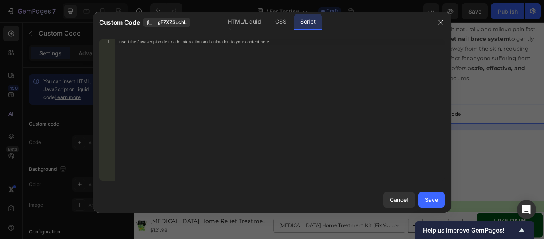
click at [266, 82] on div "Insert the Javascript code to add interaction and animation to your content her…" at bounding box center [280, 115] width 330 height 153
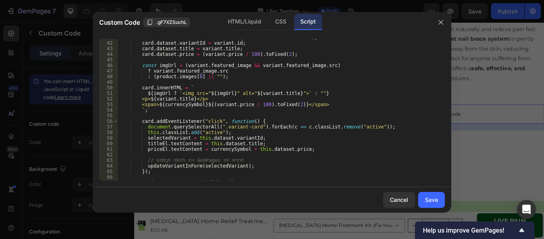
scroll to position [180, 0]
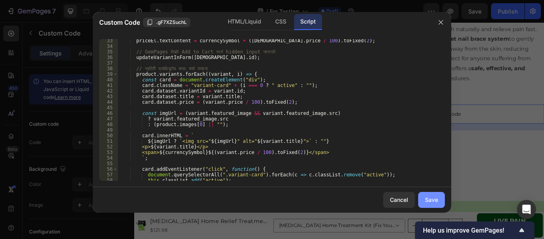
click at [435, 200] on div "Save" at bounding box center [431, 199] width 13 height 8
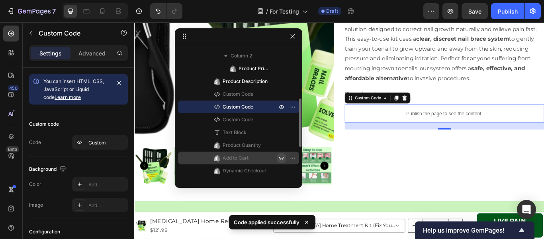
click at [282, 156] on icon "button" at bounding box center [282, 158] width 6 height 6
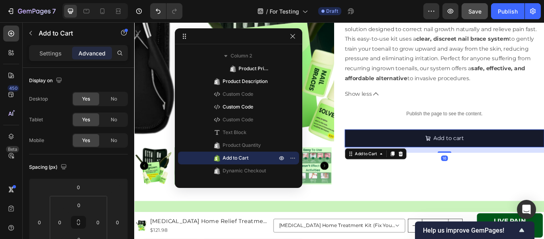
click at [478, 5] on button "Save" at bounding box center [475, 11] width 26 height 16
click at [454, 10] on icon "button" at bounding box center [451, 11] width 8 height 8
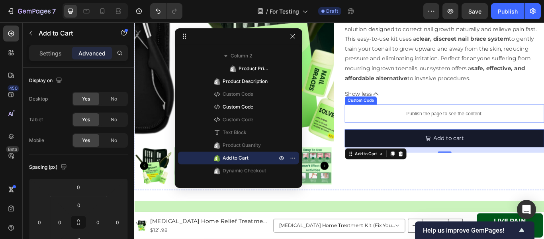
click at [430, 120] on div "Publish the page to see the content." at bounding box center [496, 128] width 233 height 21
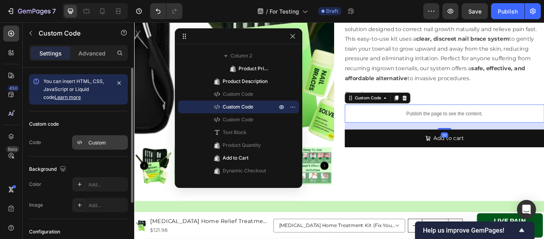
click at [100, 138] on div "Custom" at bounding box center [100, 142] width 56 height 14
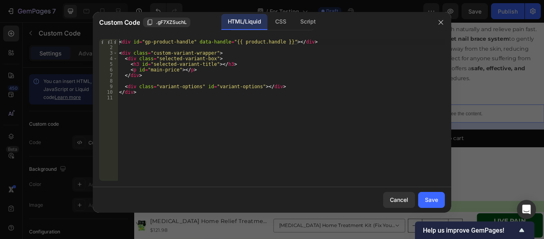
click at [255, 22] on div "HTML/Liquid" at bounding box center [245, 22] width 46 height 16
click at [242, 86] on div "< div id = "gp-product-handle" data-handle = "{{ product.handle }}" > </ div > …" at bounding box center [282, 115] width 328 height 153
type textarea "</div>"
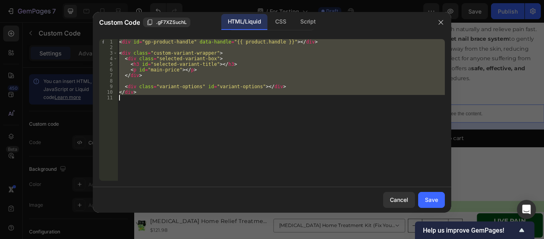
paste textarea
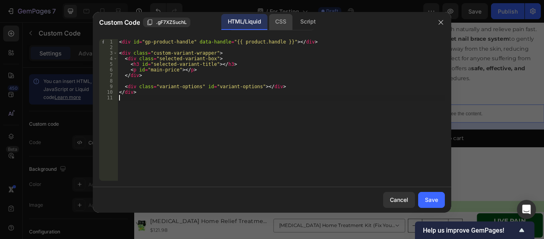
click at [283, 24] on div "CSS" at bounding box center [281, 22] width 24 height 16
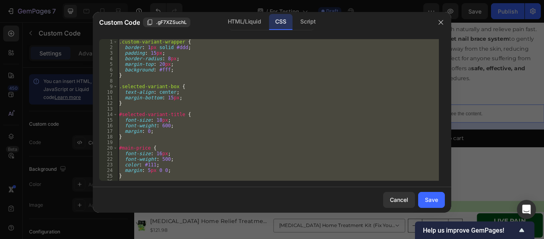
click at [262, 74] on div ".custom-variant-wrapper { border : 1 px solid #ddd ; padding : 15 px ; border-r…" at bounding box center [279, 109] width 322 height 141
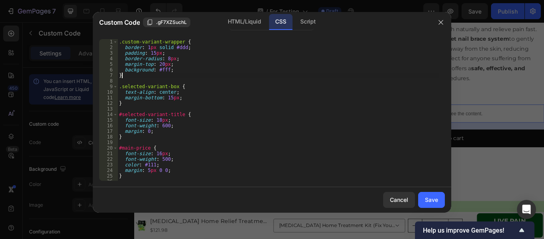
type textarea "}"
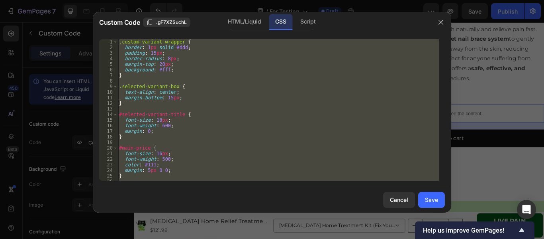
paste textarea
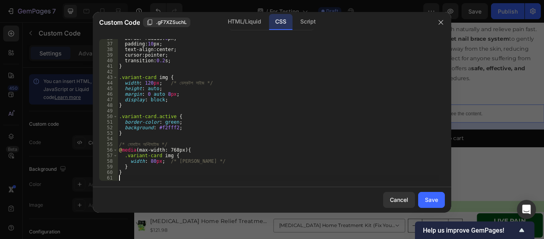
scroll to position [199, 0]
click at [301, 19] on div "Script" at bounding box center [308, 22] width 28 height 16
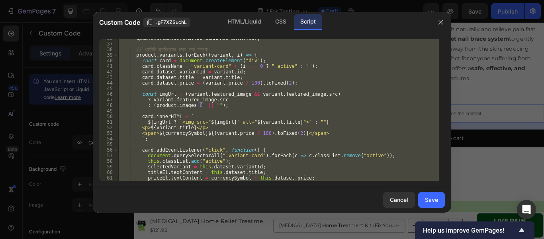
click at [304, 25] on div "Script" at bounding box center [308, 22] width 28 height 16
type textarea "});"
click at [269, 113] on div "updateVariantInForm ( firstVariant . id ) ; // প্রতিটি ভ্যারিয়েন্টের জন্য কার্ড…" at bounding box center [279, 109] width 322 height 141
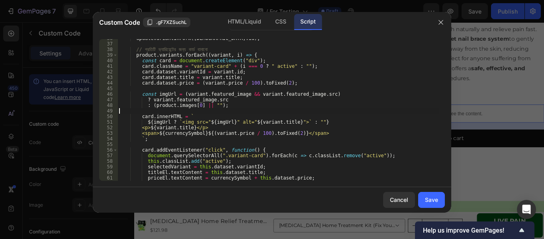
type textarea "});"
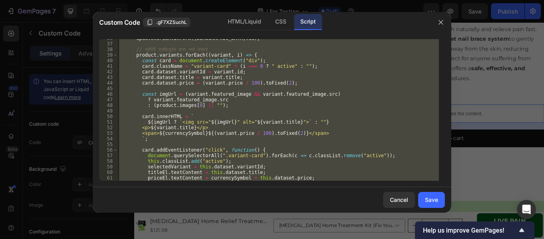
paste textarea
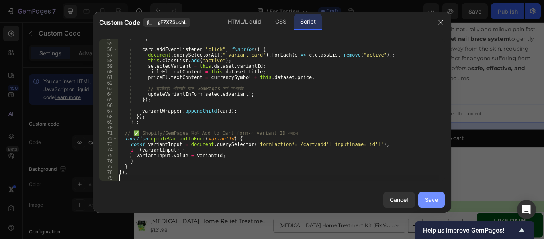
click at [426, 195] on button "Save" at bounding box center [432, 200] width 27 height 16
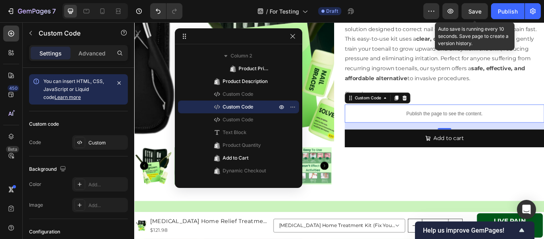
click at [477, 13] on span "Save" at bounding box center [475, 11] width 13 height 7
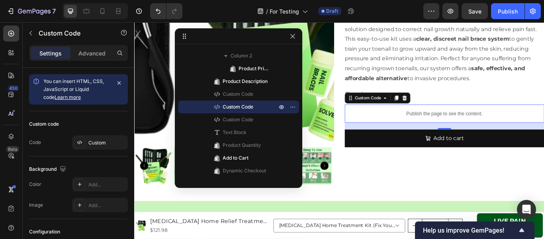
click at [435, 130] on p "Publish the page to see the content." at bounding box center [496, 128] width 233 height 8
click at [101, 137] on div "Custom" at bounding box center [100, 142] width 56 height 14
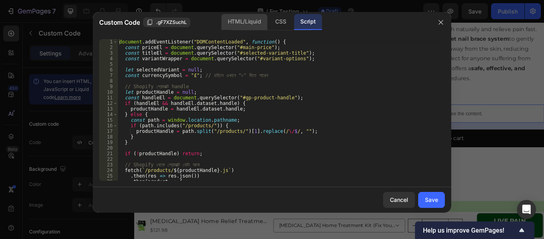
click at [242, 22] on div "HTML/Liquid" at bounding box center [245, 22] width 46 height 16
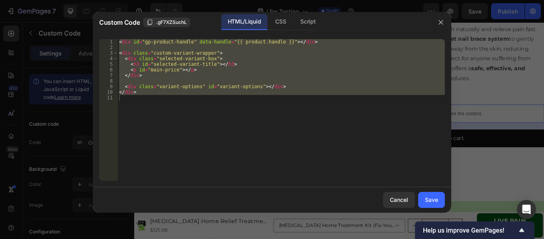
type textarea "</div>"
click at [267, 99] on div "< div id = "gp-product-handle" data-handle = "{{ product.handle }}" > </ div > …" at bounding box center [282, 109] width 328 height 141
type textarea "</div>"
paste textarea
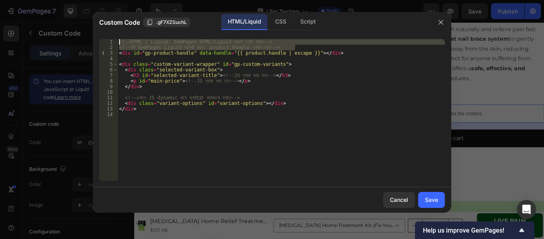
drag, startPoint x: 296, startPoint y: 45, endPoint x: 115, endPoint y: 37, distance: 180.7
click at [115, 37] on div "1 2 3 4 5 6 7 8 9 10 11 12 13 14 <!-- HTML / Liquid: GemPages HTML/Liquid স্লটে…" at bounding box center [272, 110] width 359 height 154
type textarea "<!-- HTML / Liquid: GemPages HTML/Liquid স্লটে পেস্ট করুন --> <!-- যদি GemPages…"
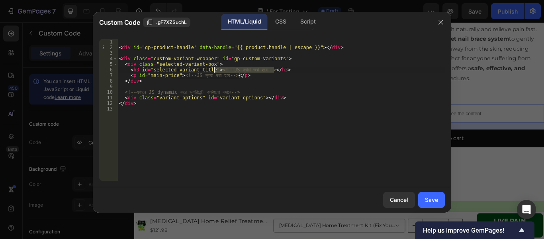
drag, startPoint x: 274, startPoint y: 70, endPoint x: 214, endPoint y: 70, distance: 59.8
click at [214, 70] on div "< div id = "gp-product-handle" data-handle = "{{ product.handle | escape }}" > …" at bounding box center [282, 115] width 328 height 153
drag, startPoint x: 240, startPoint y: 75, endPoint x: 179, endPoint y: 75, distance: 60.2
click at [179, 75] on div "< div id = "gp-product-handle" data-handle = "{{ product.handle | escape }}" > …" at bounding box center [282, 115] width 328 height 153
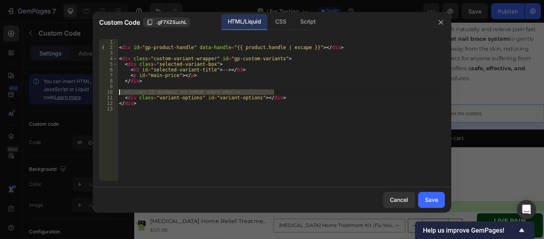
drag, startPoint x: 308, startPoint y: 91, endPoint x: 102, endPoint y: 91, distance: 205.3
click at [102, 91] on div "<p id="main-price"></p> 1 2 3 4 5 6 7 8 9 10 11 12 13 < div id = "gp-product-ha…" at bounding box center [272, 109] width 346 height 141
type textarea "<!-- এখানে JS dynamic করে ভ্যারিয়েন্ট কার্ডগুলো বসাবে -->"
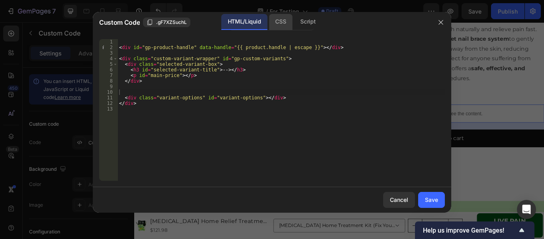
click at [285, 20] on div "CSS" at bounding box center [281, 22] width 24 height 16
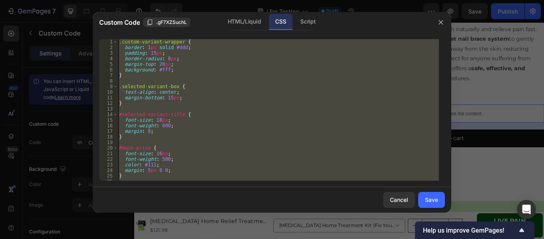
click at [225, 100] on div ".custom-variant-wrapper { border : 1 px solid #ddd ; padding : 15 px ; border-r…" at bounding box center [279, 109] width 322 height 141
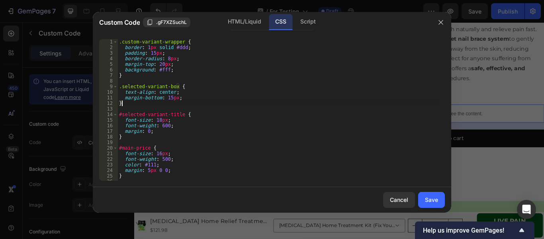
type textarea "}"
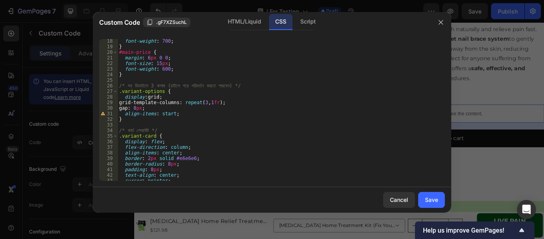
scroll to position [120, 0]
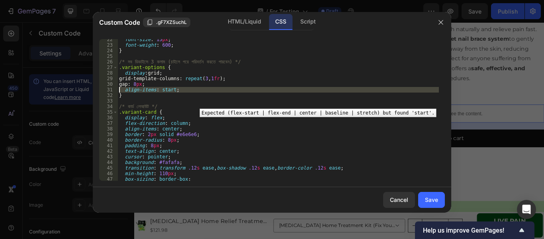
click at [101, 90] on div "31" at bounding box center [108, 90] width 19 height 6
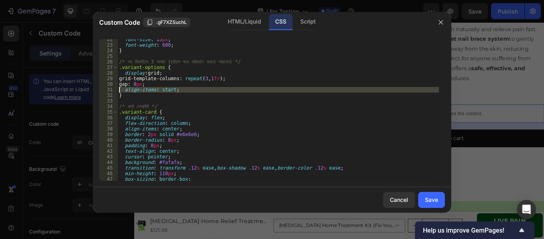
click at [156, 90] on div "font-size : 15 px ; font-weight : 600 ; } /* সব ডিভাইসে 3 কলাম (চাইলে পরে পরিবর…" at bounding box center [279, 109] width 322 height 141
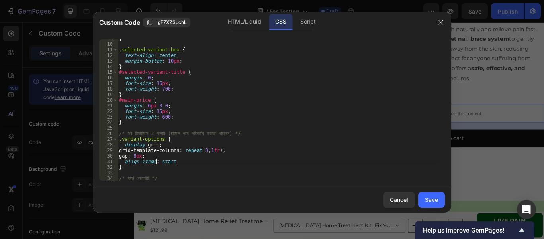
scroll to position [0, 0]
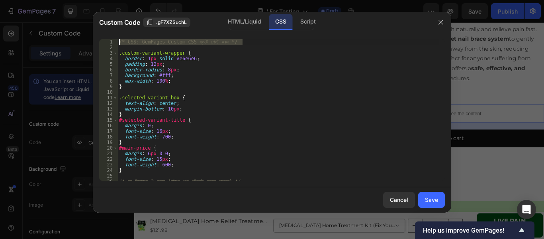
drag, startPoint x: 249, startPoint y: 40, endPoint x: 116, endPoint y: 29, distance: 134.0
click at [116, 29] on div "Custom Code .gF7XZSuchL HTML/Liquid CSS Script align-items: start; 1 2 3 4 5 6 …" at bounding box center [272, 112] width 359 height 200
type textarea "/* CSS: GemPages Custom CSS স্লটে পেস্ট করুন */"
click at [118, 53] on div ".custom-variant-wrapper { border : 1 px solid #e6e6e6 ; padding : 12 px ; borde…" at bounding box center [279, 115] width 322 height 153
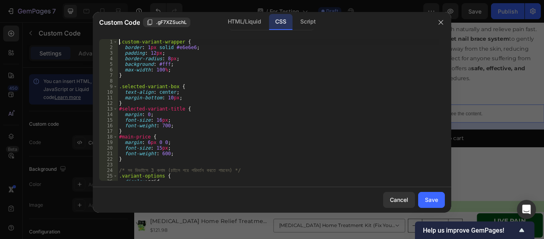
scroll to position [48, 0]
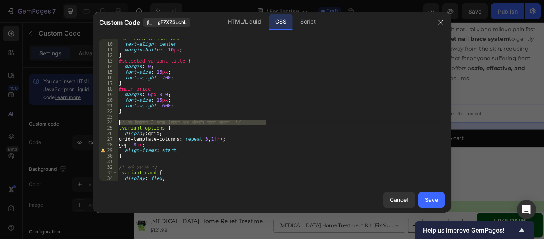
drag, startPoint x: 281, startPoint y: 123, endPoint x: 113, endPoint y: 120, distance: 167.8
click at [113, 120] on div ".custom-variant-wrapper { 9 10 11 12 13 14 15 16 17 18 19 20 21 22 23 24 25 26 …" at bounding box center [272, 109] width 346 height 141
type textarea "/* সব ডিভাইসে 3 কলাম (চাইলে পরে পরিবর্তন করতে পারবেন) */"
click at [310, 24] on div "Script" at bounding box center [308, 22] width 28 height 16
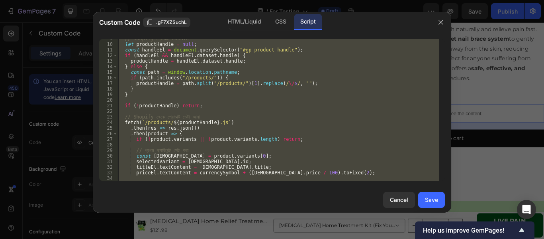
click at [280, 108] on div "// Shopify প্রোডাক্ট handle let productHandle = null ; const handleEl = documen…" at bounding box center [279, 109] width 322 height 141
type textarea "});"
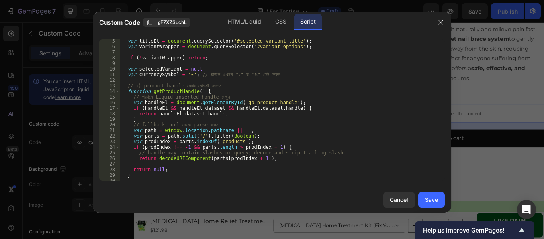
scroll to position [0, 0]
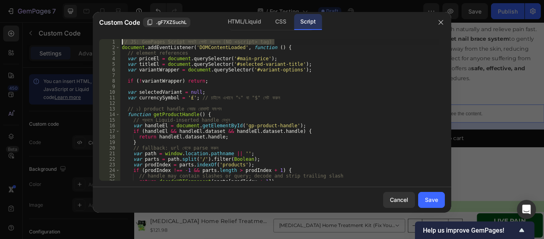
drag, startPoint x: 279, startPoint y: 42, endPoint x: 67, endPoint y: 42, distance: 211.6
click at [67, 42] on div "Custom Code .gF7XZSuchL HTML/Liquid CSS Script 1 2 3 4 5 6 7 8 9 10 11 12 13 14…" at bounding box center [272, 119] width 544 height 239
type textarea "// JS: GemPages Script স্লটে পেস্ট করবেন (NO <script> tag)"
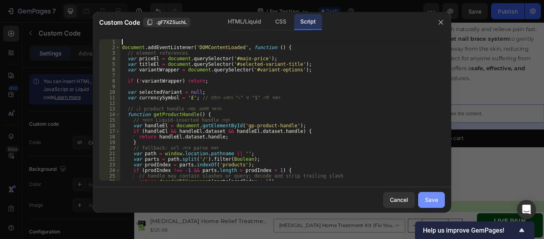
drag, startPoint x: 435, startPoint y: 197, endPoint x: 430, endPoint y: 196, distance: 5.2
click at [435, 197] on div "Save" at bounding box center [431, 199] width 13 height 8
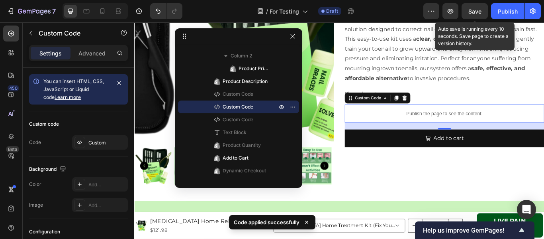
click at [478, 13] on span "Save" at bounding box center [475, 11] width 13 height 7
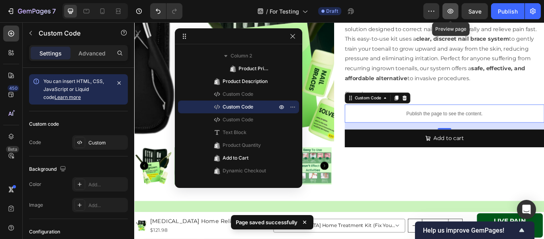
click at [450, 8] on icon "button" at bounding box center [451, 11] width 8 height 8
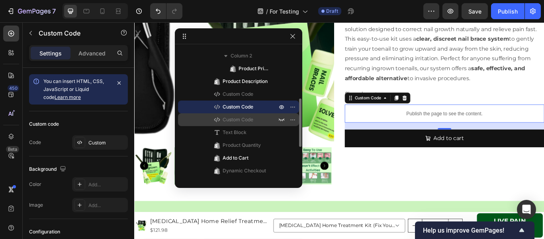
click at [245, 118] on span "Custom Code" at bounding box center [238, 120] width 31 height 8
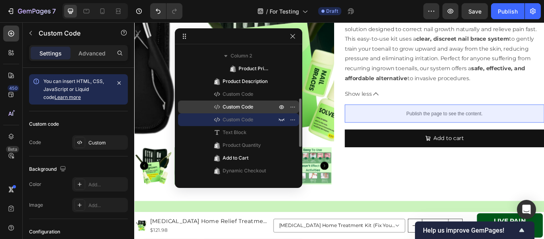
click at [246, 109] on span "Custom Code" at bounding box center [238, 107] width 31 height 8
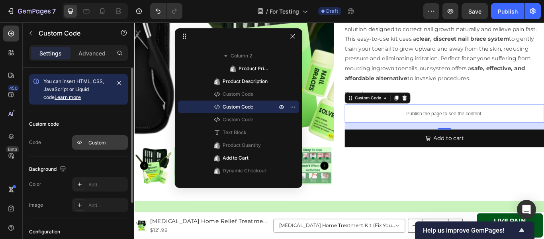
click at [108, 138] on div "Custom" at bounding box center [100, 142] width 56 height 14
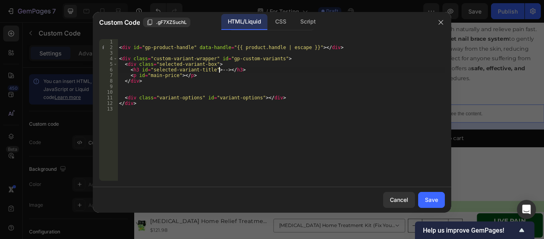
click at [220, 71] on div "< div id = "gp-product-handle" data-handle = "{{ product.handle | escape }}" > …" at bounding box center [282, 115] width 328 height 153
drag, startPoint x: 222, startPoint y: 71, endPoint x: 213, endPoint y: 71, distance: 8.8
click at [213, 71] on div "< div id = "gp-product-handle" data-handle = "{{ product.handle | escape }}" > …" at bounding box center [282, 115] width 328 height 153
type textarea "<h3 id="selected-variant-title"></h3>"
click at [231, 108] on div "< div id = "gp-product-handle" data-handle = "{{ product.handle | escape }}" > …" at bounding box center [282, 115] width 328 height 153
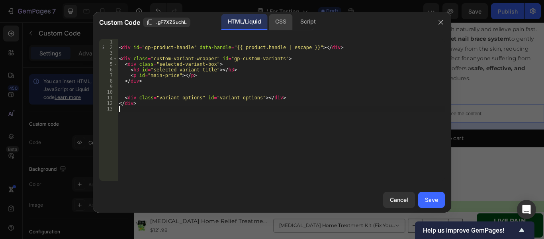
click at [273, 19] on div "CSS" at bounding box center [281, 22] width 24 height 16
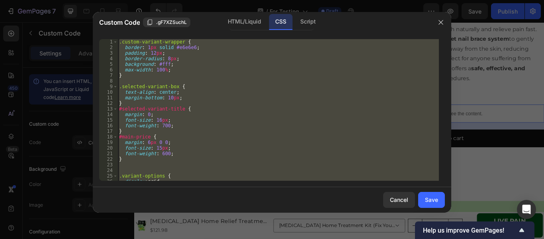
click at [281, 69] on div ".custom-variant-wrapper { border : 1 px solid #e6e6e6 ; padding : 12 px ; borde…" at bounding box center [279, 109] width 322 height 141
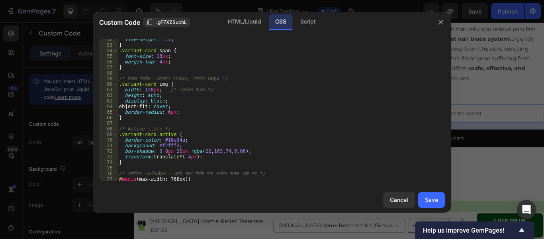
scroll to position [361, 0]
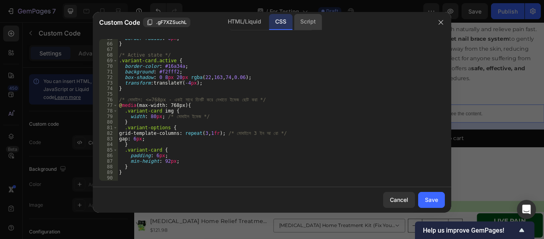
click at [308, 21] on div "Script" at bounding box center [308, 22] width 28 height 16
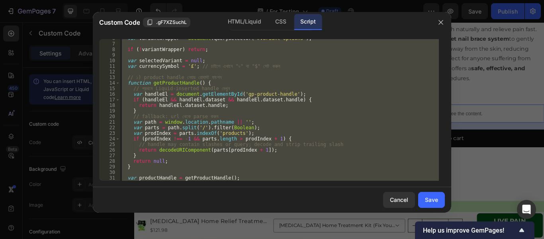
scroll to position [0, 0]
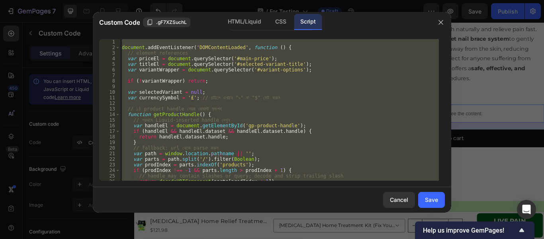
click at [301, 96] on div "document . addEventListener ( 'DOMContentLoaded' , function ( ) { // element re…" at bounding box center [279, 109] width 319 height 141
type textarea "var currencySymbol = '£'; // চাইলে এখানে "৳" বা "$" সেট করুন"
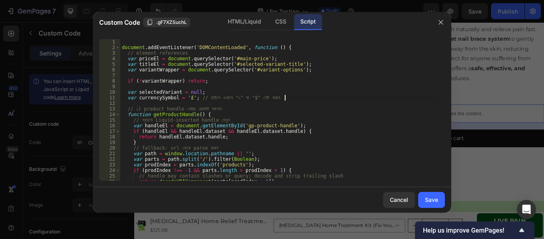
scroll to position [24, 0]
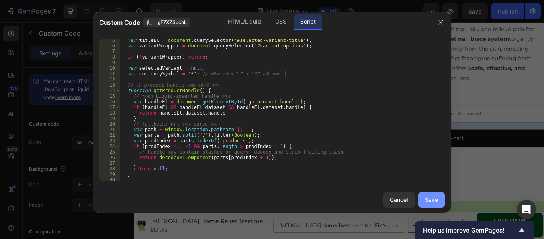
click at [421, 201] on button "Save" at bounding box center [432, 200] width 27 height 16
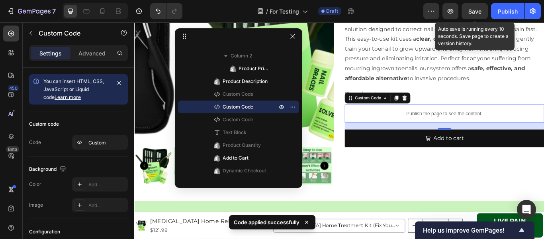
drag, startPoint x: 480, startPoint y: 14, endPoint x: 470, endPoint y: 15, distance: 9.6
click at [479, 14] on span "Save" at bounding box center [475, 11] width 13 height 7
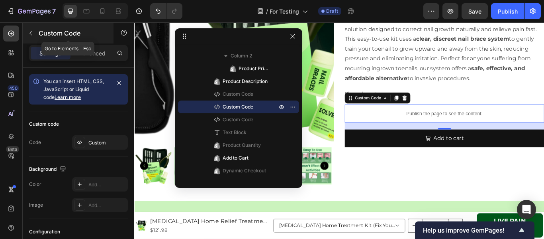
click at [30, 32] on icon "button" at bounding box center [31, 33] width 6 height 6
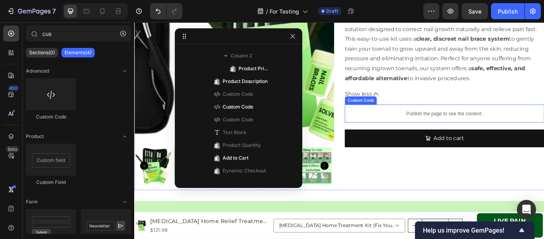
click at [429, 122] on div "Publish the page to see the content." at bounding box center [496, 128] width 233 height 21
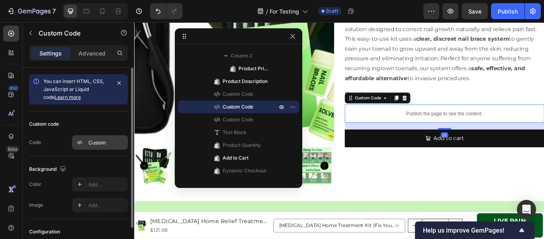
click at [95, 139] on div "Custom" at bounding box center [106, 142] width 37 height 7
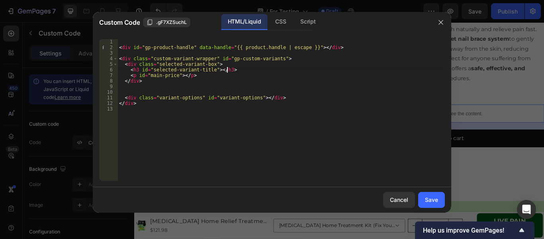
click at [267, 68] on div "< div id = "gp-product-handle" data-handle = "{{ product.handle | escape }}" > …" at bounding box center [282, 115] width 328 height 153
type textarea "</div>"
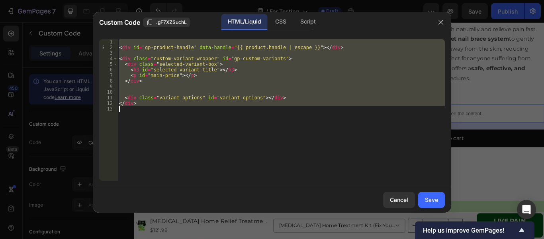
paste textarea
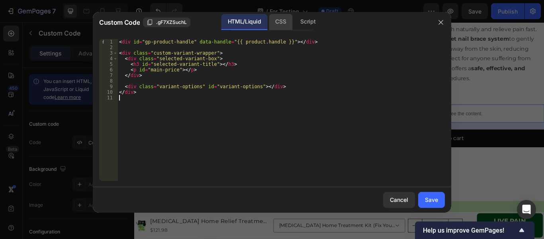
click at [281, 20] on div "CSS" at bounding box center [281, 22] width 24 height 16
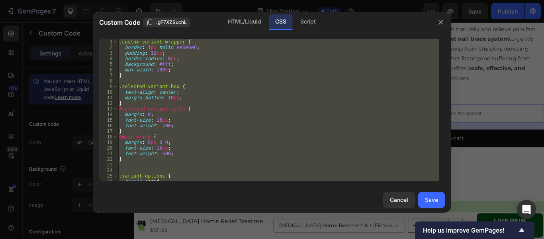
type textarea "}"
click at [238, 82] on div ".custom-variant-wrapper { border : 1 px solid #e6e6e6 ; padding : 12 px ; borde…" at bounding box center [279, 109] width 322 height 141
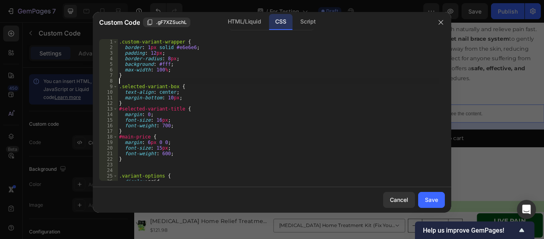
type textarea "}"
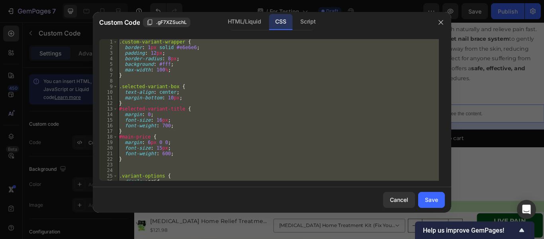
paste textarea
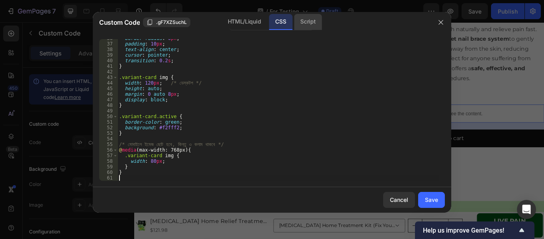
click at [301, 22] on div "Script" at bounding box center [308, 22] width 28 height 16
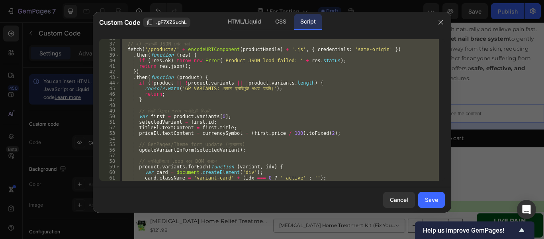
scroll to position [204, 0]
click at [229, 86] on div "// ২) প্রোডাক্ট JSON লোড করা fetch ( '/products/' + encodeURIComponent ( produc…" at bounding box center [279, 109] width 319 height 141
type textarea "});"
paste textarea
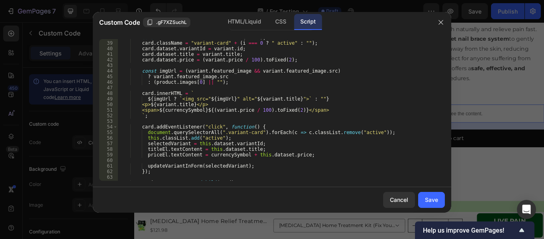
scroll to position [211, 0]
click at [434, 197] on div "Save" at bounding box center [431, 199] width 13 height 8
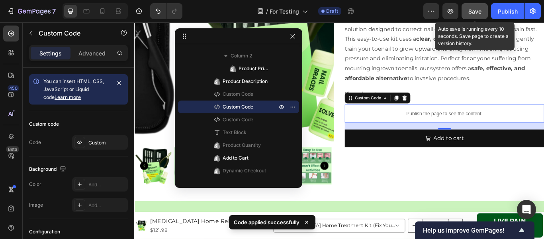
click at [477, 7] on div "Save" at bounding box center [475, 11] width 13 height 8
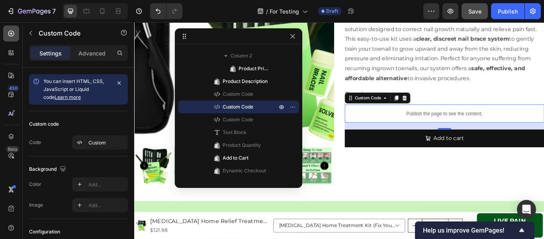
click at [11, 33] on icon at bounding box center [11, 33] width 3 height 3
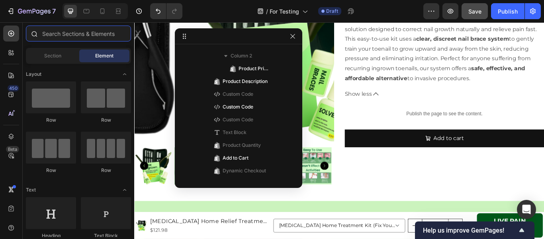
click at [65, 32] on input "text" at bounding box center [78, 34] width 105 height 16
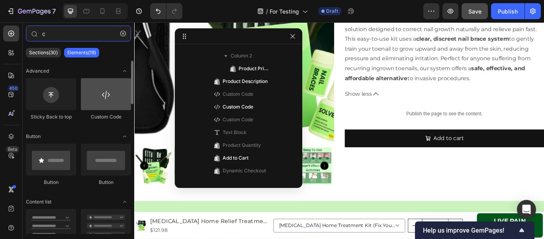
type input "c"
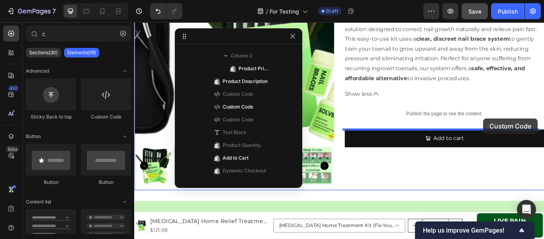
drag, startPoint x: 226, startPoint y: 122, endPoint x: 541, endPoint y: 134, distance: 315.5
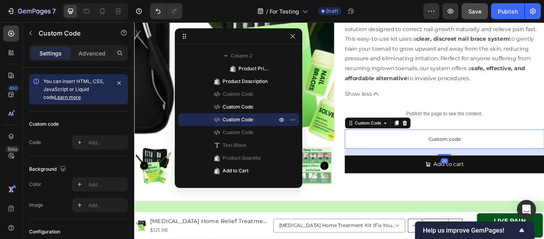
click at [523, 147] on p "Custom code" at bounding box center [496, 158] width 233 height 22
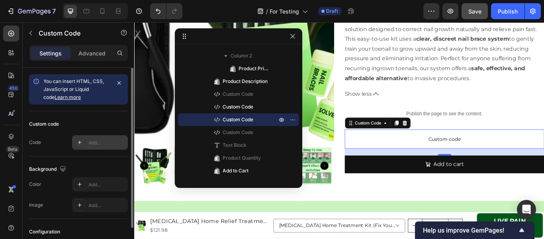
click at [81, 144] on icon at bounding box center [80, 142] width 6 height 6
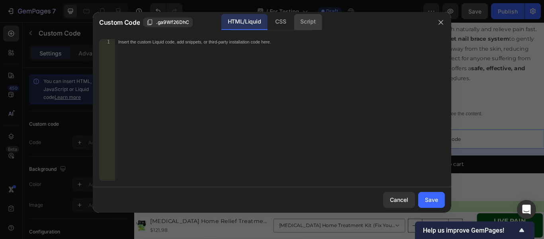
click at [310, 23] on div "Script" at bounding box center [308, 22] width 28 height 16
click at [222, 100] on div "Insert the Javascript code to add interaction and animation to your content her…" at bounding box center [280, 115] width 330 height 153
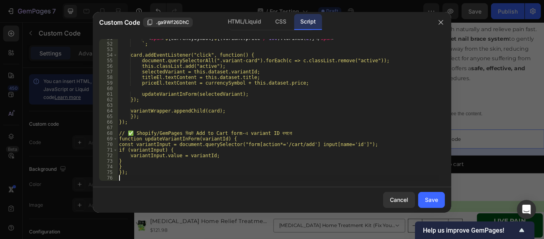
scroll to position [259, 0]
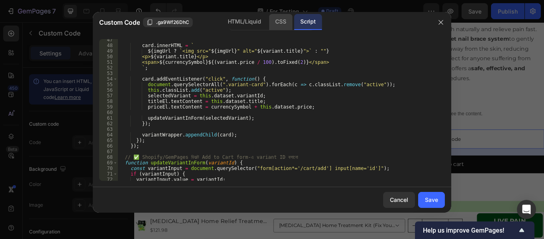
click at [286, 21] on div "CSS" at bounding box center [281, 22] width 24 height 16
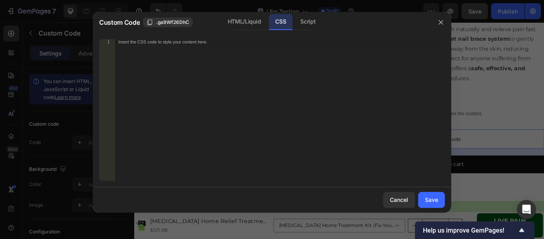
click at [226, 113] on div "Insert the CSS code to style your content here." at bounding box center [280, 115] width 330 height 153
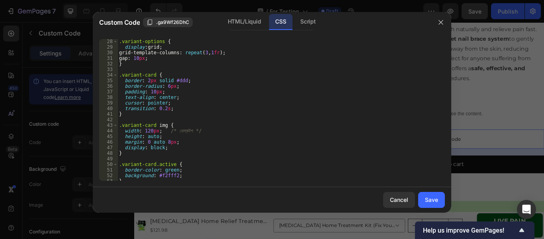
scroll to position [79, 0]
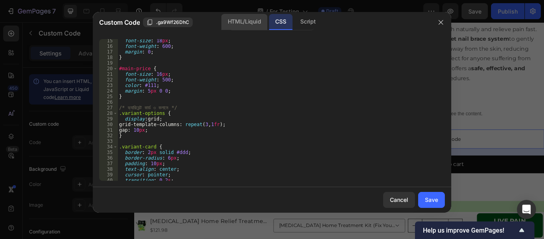
click at [252, 24] on div "HTML/Liquid" at bounding box center [245, 22] width 46 height 16
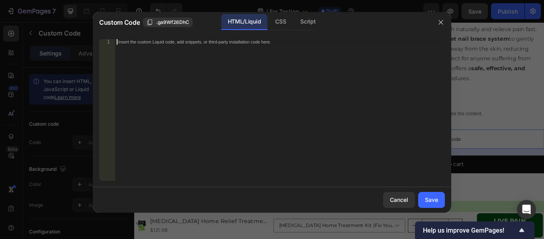
click at [248, 82] on div "Insert the custom Liquid code, add snippets, or third-party installation code h…" at bounding box center [280, 115] width 330 height 153
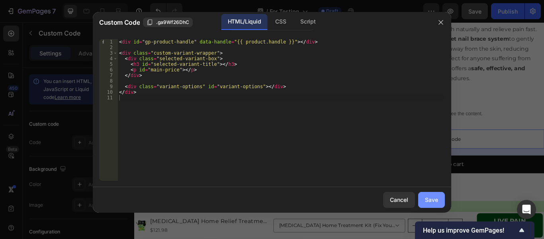
click at [442, 200] on button "Save" at bounding box center [432, 200] width 27 height 16
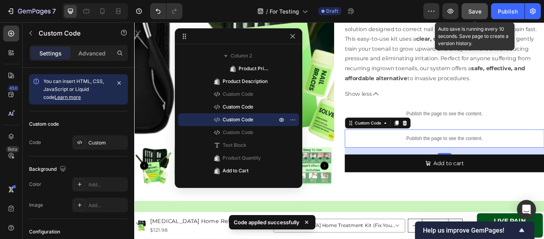
click at [466, 12] on button "Save" at bounding box center [475, 11] width 26 height 16
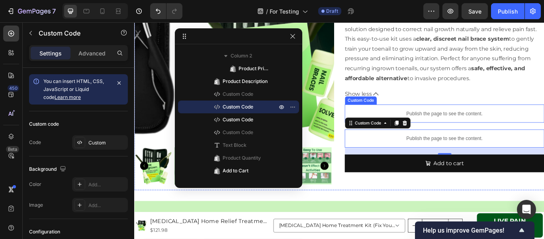
click at [465, 133] on div "Publish the page to see the content." at bounding box center [496, 128] width 233 height 21
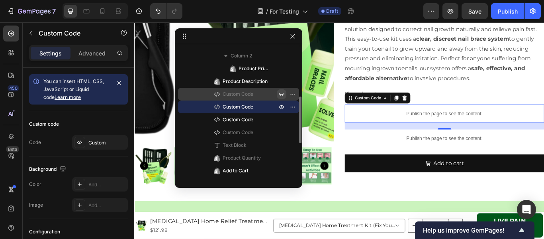
click at [279, 94] on icon "button" at bounding box center [282, 94] width 6 height 3
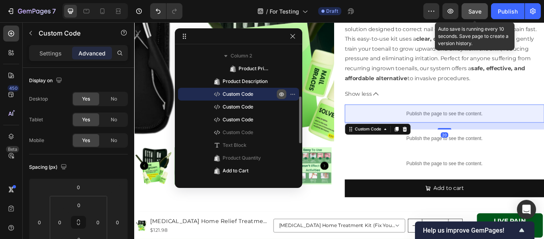
click at [477, 6] on button "Save" at bounding box center [475, 11] width 26 height 16
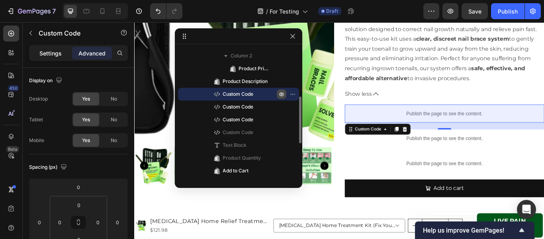
click at [45, 58] on div "Settings" at bounding box center [51, 53] width 40 height 13
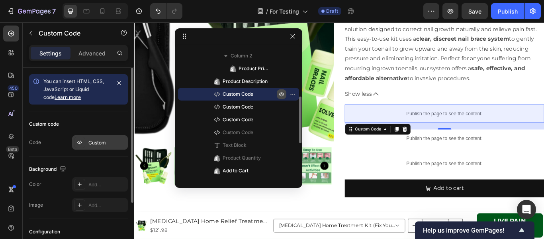
click at [79, 140] on icon at bounding box center [80, 142] width 6 height 6
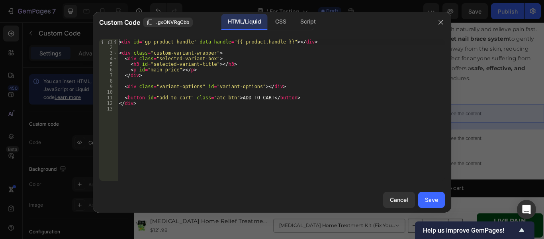
click at [252, 25] on div "HTML/Liquid" at bounding box center [245, 22] width 46 height 16
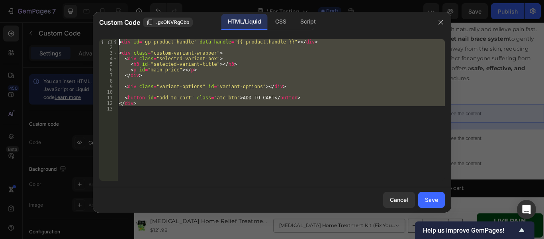
drag, startPoint x: 155, startPoint y: 129, endPoint x: 102, endPoint y: 36, distance: 106.2
click at [102, 36] on div "1 2 3 4 5 6 7 8 9 10 11 12 13 < div id = "gp-product-handle" data-handle = "{{ …" at bounding box center [272, 110] width 359 height 154
type textarea "<div id="gp-product-handle" data-handle="{{ product.handle }}"></div>"
click at [424, 200] on button "Save" at bounding box center [432, 200] width 27 height 16
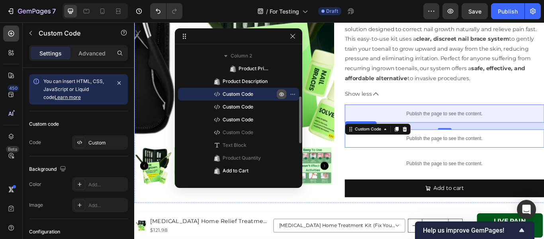
click at [518, 153] on p "Publish the page to see the content." at bounding box center [496, 157] width 233 height 8
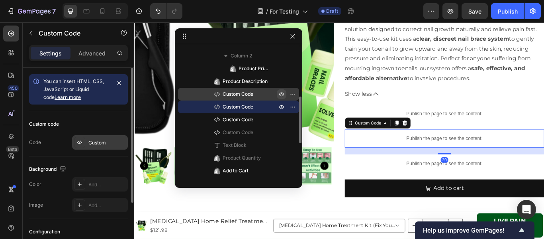
click at [104, 139] on div "Custom" at bounding box center [106, 142] width 37 height 7
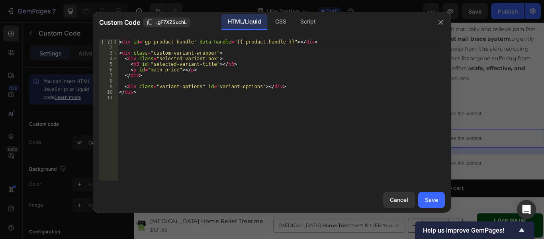
click at [265, 101] on div "< div id = "gp-product-handle" data-handle = "{{ product.handle }}" > </ div > …" at bounding box center [282, 115] width 328 height 153
type textarea "</div>"
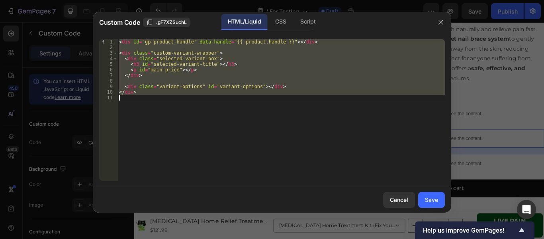
paste textarea
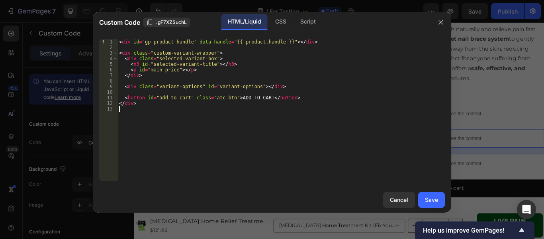
type textarea "</div>"
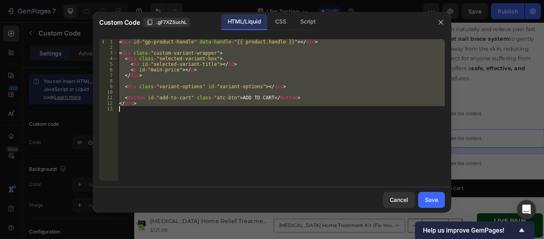
paste textarea
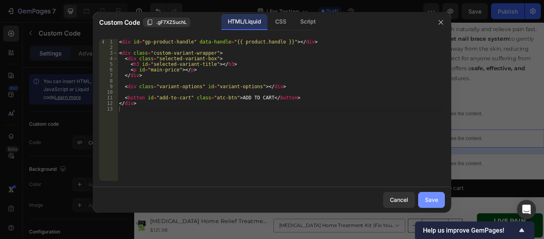
click at [436, 193] on button "Save" at bounding box center [432, 200] width 27 height 16
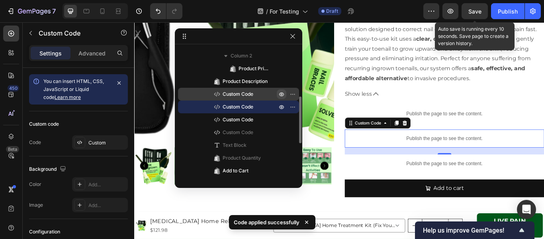
click at [474, 8] on span "Save" at bounding box center [475, 11] width 13 height 7
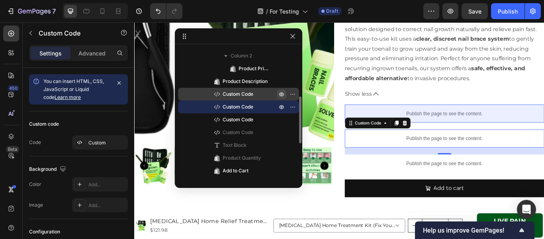
click at [246, 93] on span "Custom Code" at bounding box center [238, 94] width 31 height 8
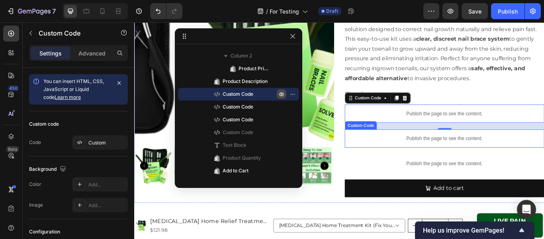
click at [450, 155] on p "Publish the page to see the content." at bounding box center [496, 157] width 233 height 8
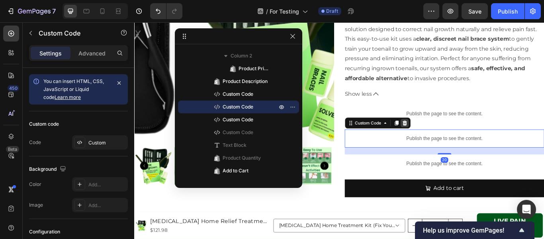
click at [448, 139] on icon at bounding box center [449, 139] width 5 height 6
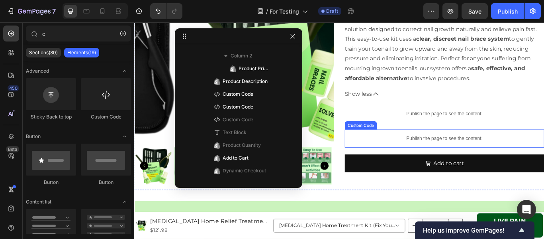
click at [456, 159] on p "Publish the page to see the content." at bounding box center [496, 157] width 233 height 8
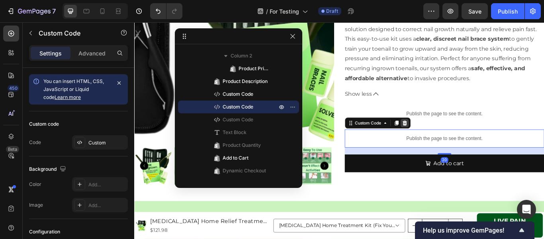
click at [448, 135] on div at bounding box center [450, 140] width 10 height 10
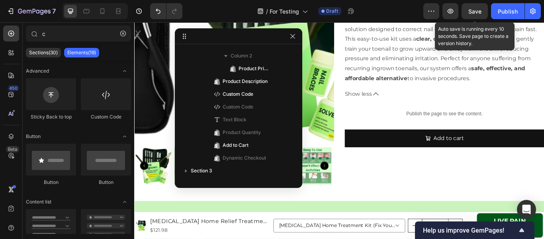
click at [476, 12] on span "Save" at bounding box center [475, 11] width 13 height 7
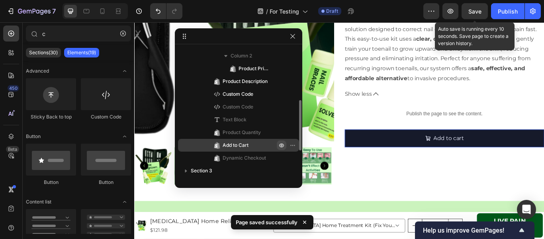
click at [277, 143] on button "button" at bounding box center [282, 145] width 10 height 10
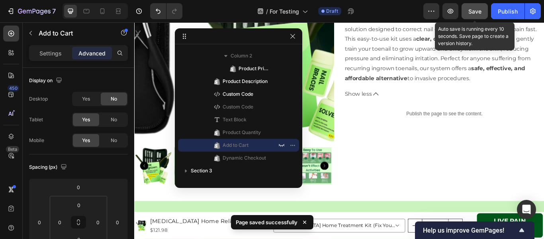
click at [477, 6] on button "Save" at bounding box center [475, 11] width 26 height 16
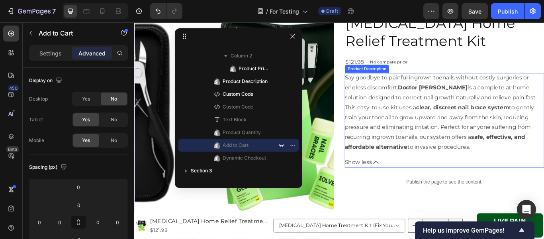
scroll to position [120, 0]
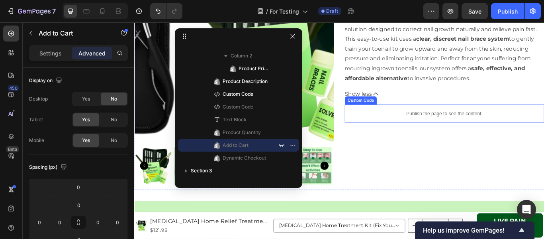
click at [484, 132] on p "Publish the page to see the content." at bounding box center [496, 128] width 233 height 8
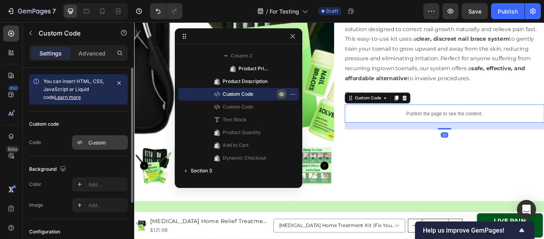
click at [92, 138] on div "Custom" at bounding box center [100, 142] width 56 height 14
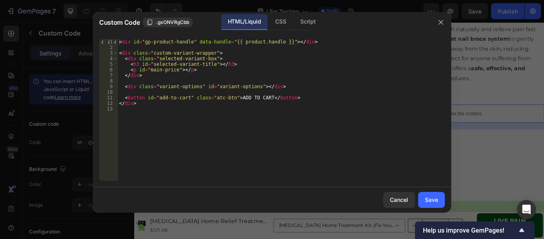
click at [248, 106] on div "< div id = "gp-product-handle" data-handle = "{{ product.handle }}" > </ div > …" at bounding box center [282, 115] width 328 height 153
click at [280, 23] on div "CSS" at bounding box center [281, 22] width 24 height 16
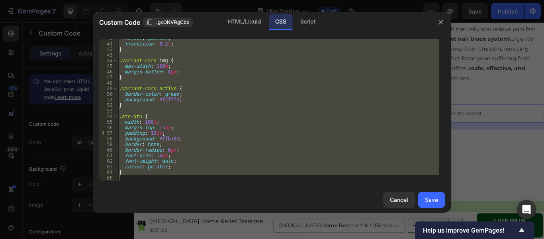
scroll to position [221, 0]
click at [309, 17] on div "Script" at bounding box center [308, 22] width 28 height 16
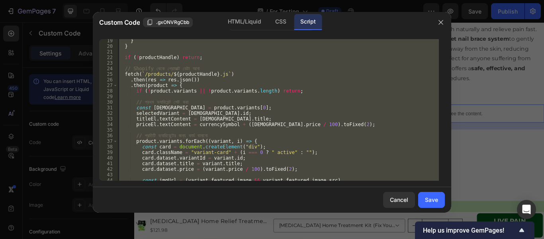
scroll to position [0, 0]
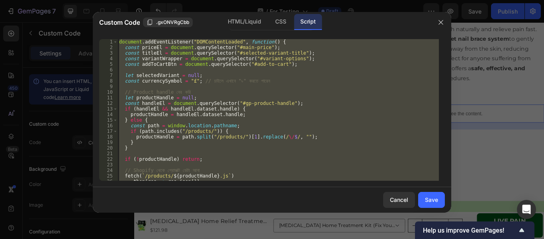
click at [283, 82] on div "document . addEventListener ( "DOMContentLoaded" , function ( ) { const priceEl…" at bounding box center [279, 109] width 322 height 141
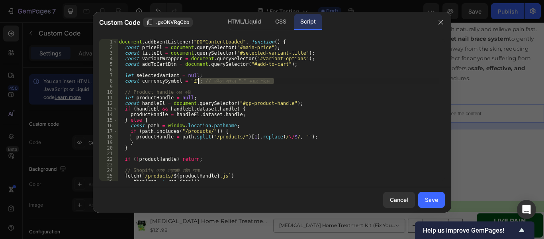
drag, startPoint x: 290, startPoint y: 78, endPoint x: 198, endPoint y: 82, distance: 91.3
click at [198, 82] on div "document . addEventListener ( "DOMContentLoaded" , function ( ) { const priceEl…" at bounding box center [279, 115] width 322 height 153
drag, startPoint x: 193, startPoint y: 92, endPoint x: 95, endPoint y: 91, distance: 98.1
click at [95, 91] on div "const currencySymbol = "£"; 1 2 3 4 5 6 7 8 9 10 11 12 13 14 15 16 17 18 19 20 …" at bounding box center [272, 110] width 359 height 154
type textarea "// Product handle বের করি"
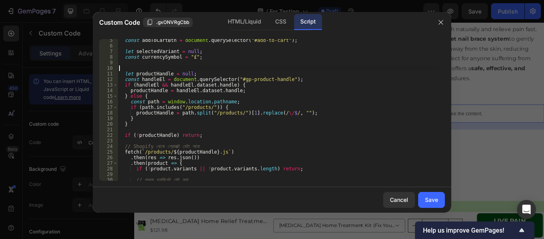
scroll to position [24, 0]
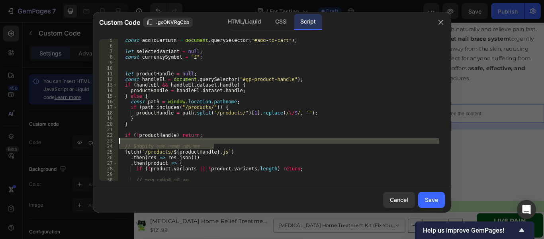
drag, startPoint x: 214, startPoint y: 145, endPoint x: 81, endPoint y: 143, distance: 132.7
click at [81, 143] on div "Custom Code .gxONVRgCbb HTML/Liquid CSS Script 5 6 7 8 9 10 11 12 13 14 15 16 1…" at bounding box center [272, 119] width 544 height 239
type textarea "// Shopify থেকে প্রোডাক্ট ডেটা আনা"
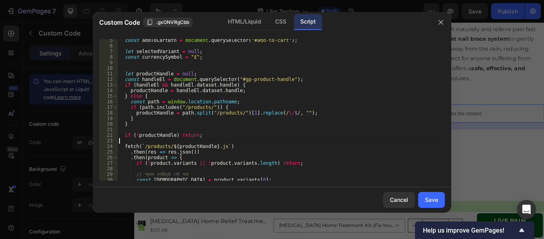
scroll to position [72, 0]
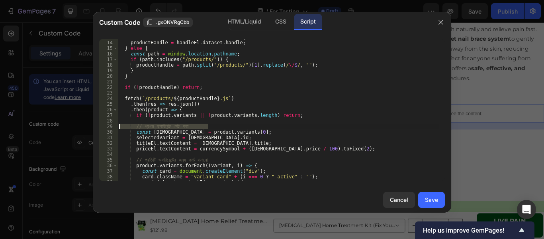
drag, startPoint x: 208, startPoint y: 124, endPoint x: 111, endPoint y: 124, distance: 97.7
click at [111, 124] on div "13 14 15 16 17 18 19 20 21 22 23 24 25 26 27 28 29 30 31 32 33 34 35 36 37 38 3…" at bounding box center [272, 109] width 346 height 141
type textarea "// প্রথম ভ্যারিয়েন্ট সেট করা"
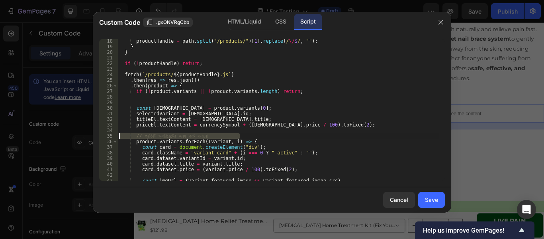
drag, startPoint x: 239, startPoint y: 134, endPoint x: 113, endPoint y: 135, distance: 126.3
click at [113, 135] on div "18 19 20 21 22 23 24 25 26 27 28 29 30 31 32 33 34 35 36 37 38 39 40 41 42 43 4…" at bounding box center [272, 109] width 346 height 141
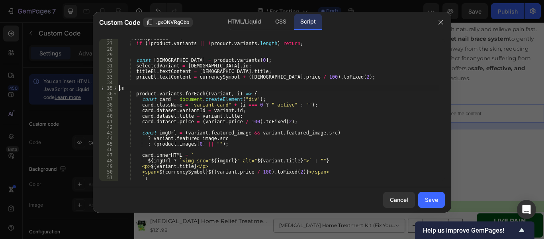
type textarea "// প্রতিটি ভ্যারিয়েন্টের জন্য কার্ড বানানো"
click at [254, 89] on div ". then ( product => { if ( ! product . variants || ! product . variants . lengt…" at bounding box center [279, 111] width 322 height 153
drag, startPoint x: 253, startPoint y: 88, endPoint x: 109, endPoint y: 86, distance: 144.3
click at [109, 86] on div "// প্রতিটি ভ্যারিয়েন্টের জন্য কার্ড বানানো 26 27 28 29 30 31 32 33 34 35 36 37 …" at bounding box center [272, 109] width 346 height 141
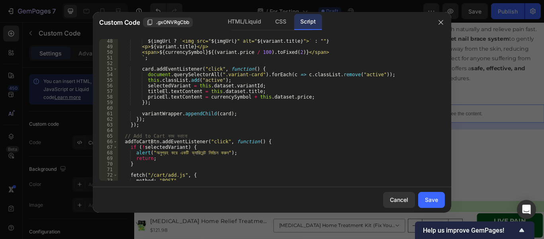
scroll to position [287, 0]
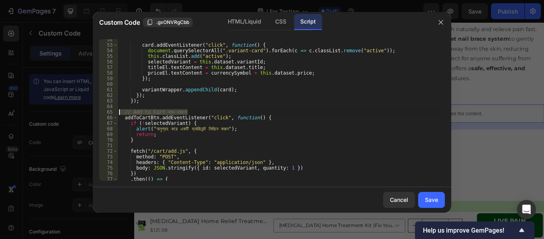
drag, startPoint x: 189, startPoint y: 110, endPoint x: 106, endPoint y: 110, distance: 82.9
click at [106, 110] on div "52 53 54 55 56 57 58 59 60 61 62 63 64 65 66 67 68 69 70 71 72 73 74 75 76 77 7…" at bounding box center [272, 109] width 346 height 141
type textarea "// Add to Cart কাজ করানো"
click at [249, 128] on div "card . addEventListener ( "click" , function ( ) { document . querySelectorAll …" at bounding box center [279, 113] width 322 height 153
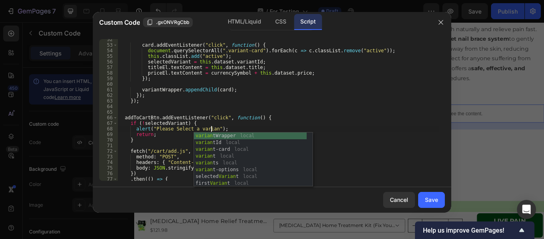
scroll to position [0, 8]
type textarea "alert("Please Select a variant!");"
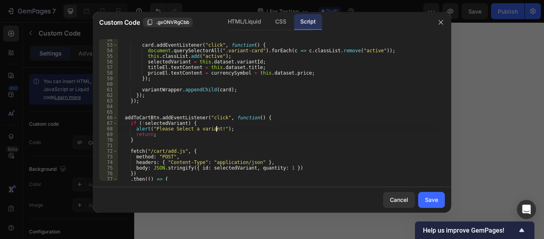
select select "585776142355661343"
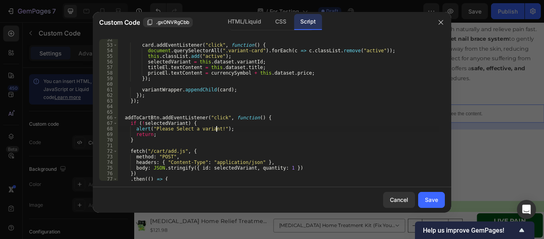
scroll to position [316, 0]
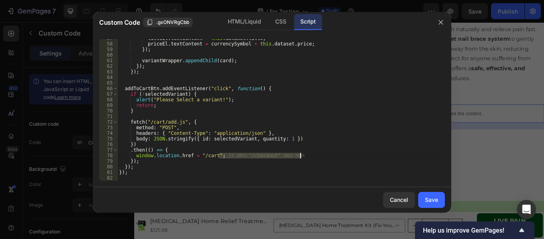
drag, startPoint x: 220, startPoint y: 156, endPoint x: 312, endPoint y: 154, distance: 91.3
click at [312, 154] on div "titleEl . textContent = this . dataset . title ; priceEl . textContent = curren…" at bounding box center [279, 111] width 322 height 153
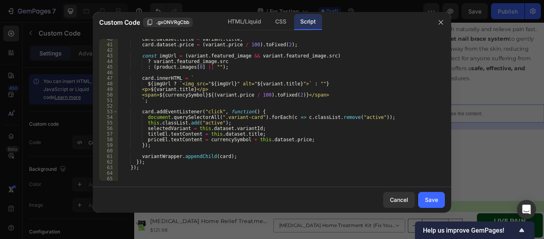
scroll to position [149, 0]
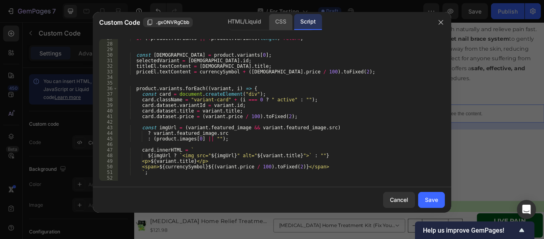
click at [285, 22] on div "CSS" at bounding box center [281, 22] width 24 height 16
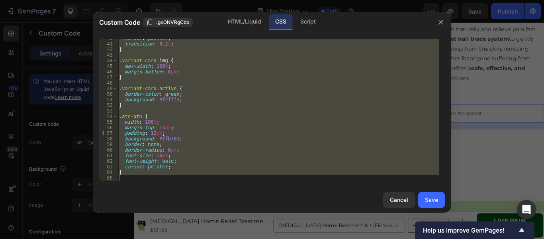
scroll to position [221, 0]
click at [238, 26] on div "HTML/Liquid" at bounding box center [245, 22] width 46 height 16
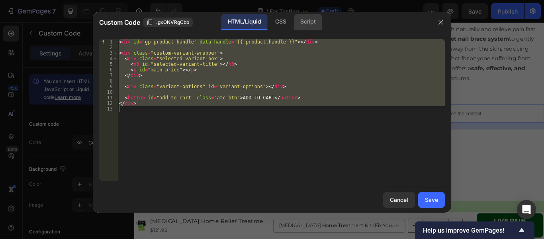
click at [312, 24] on div "Script" at bounding box center [308, 22] width 28 height 16
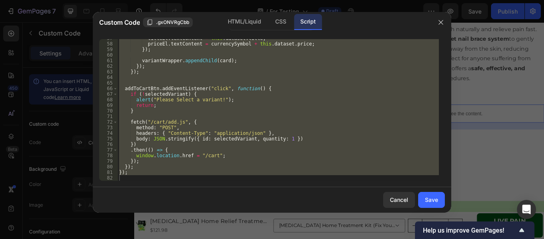
scroll to position [0, 0]
click at [206, 157] on div "titleEl . textContent = this . dataset . title ; priceEl . textContent = curren…" at bounding box center [279, 109] width 322 height 141
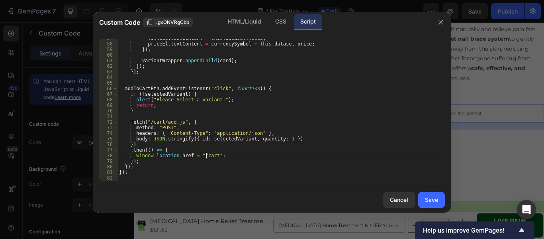
click at [248, 160] on div "titleEl . textContent = this . dataset . title ; priceEl . textContent = curren…" at bounding box center [279, 111] width 322 height 153
click at [181, 173] on div "titleEl . textContent = this . dataset . title ; priceEl . textContent = curren…" at bounding box center [279, 111] width 322 height 153
type textarea "});"
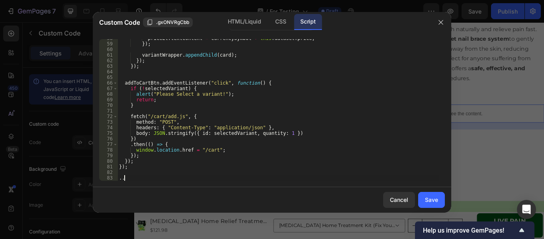
type textarea "."
click at [283, 23] on div "CSS" at bounding box center [281, 22] width 24 height 16
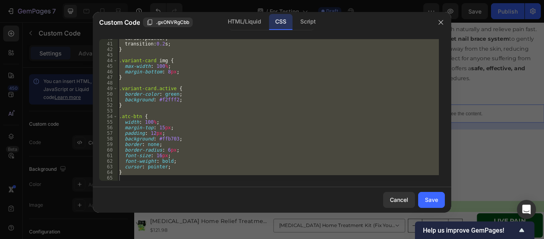
scroll to position [221, 0]
click at [151, 181] on div "//[PERSON_NAME] Nohi 40 41 42 43 44 45 46 47 48 49 50 51 52 53 54 55 56 57 58 5…" at bounding box center [272, 110] width 359 height 154
click at [144, 172] on div "cursor : pointer ; transition : 0.2 s ; } .variant-card img { max-width : 100 %…" at bounding box center [279, 109] width 322 height 141
type textarea "}"
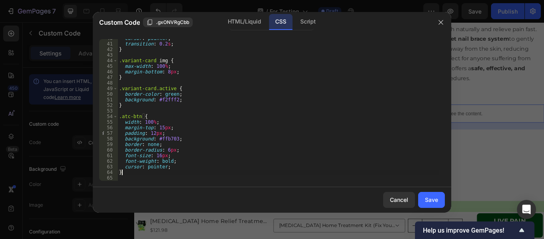
click at [148, 179] on div "cursor : pointer ; transition : 0.2 s ; } .variant-card img { max-width : 100 %…" at bounding box center [279, 111] width 322 height 153
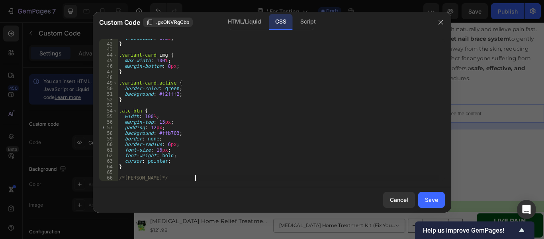
scroll to position [0, 6]
drag, startPoint x: 194, startPoint y: 179, endPoint x: 137, endPoint y: 183, distance: 57.1
click at [137, 183] on div "/*[PERSON_NAME]*/ 41 42 43 44 45 46 47 48 49 50 51 52 53 54 55 56 57 58 59 60 6…" at bounding box center [272, 110] width 359 height 154
drag, startPoint x: 149, startPoint y: 183, endPoint x: 157, endPoint y: 181, distance: 7.8
click at [154, 182] on div "/*[PERSON_NAME]*/ 41 42 43 44 45 46 47 48 49 50 51 52 53 54 55 56 57 58 59 60 6…" at bounding box center [272, 110] width 359 height 154
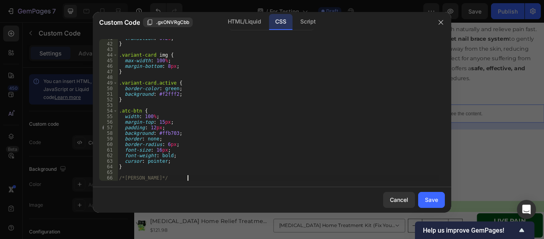
click at [189, 179] on div "transition : 0.2 s ; } .variant-card img { max-width : 100 % ; margin-bottom : …" at bounding box center [279, 111] width 322 height 153
click at [196, 177] on div "transition : 0.2 s ; } .variant-card img { max-width : 100 % ; margin-bottom : …" at bounding box center [279, 111] width 322 height 153
click at [309, 27] on div "Script" at bounding box center [308, 22] width 28 height 16
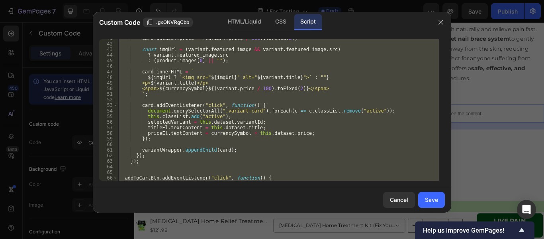
scroll to position [0, 3]
click at [263, 148] on div "card . dataset . price = ( variant . price / 100 ) . toFixed ( 2 ) ; const imgU…" at bounding box center [279, 109] width 322 height 141
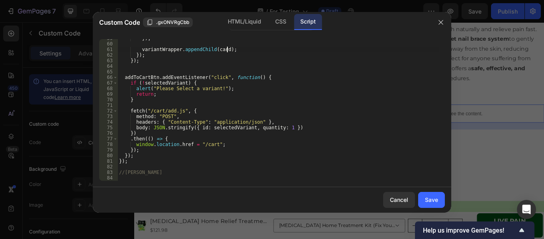
scroll to position [327, 0]
drag, startPoint x: 168, startPoint y: 171, endPoint x: 124, endPoint y: 173, distance: 43.5
click at [124, 173] on div "}) ; variantWrapper . appendChild ( card ) ; }) ; }) ; addToCartBtn . addEventL…" at bounding box center [279, 111] width 322 height 153
paste textarea "[PERSON_NAME] Nohi - Developed"
type textarea "//[PERSON_NAME]"
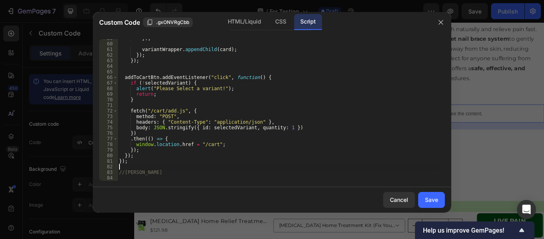
click at [275, 166] on div "}) ; variantWrapper . appendChild ( card ) ; }) ; }) ; addToCartBtn . addEventL…" at bounding box center [279, 111] width 322 height 153
click at [247, 27] on div "HTML/Liquid" at bounding box center [245, 22] width 46 height 16
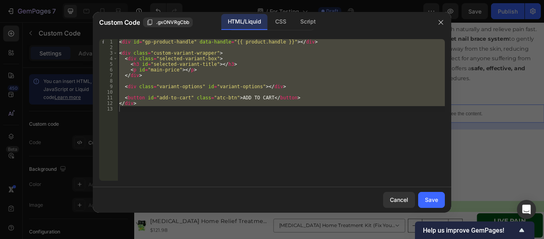
type textarea "</div>"
click at [243, 126] on div "< div id = "gp-product-handle" data-handle = "{{ product.handle }}" > </ div > …" at bounding box center [282, 109] width 328 height 141
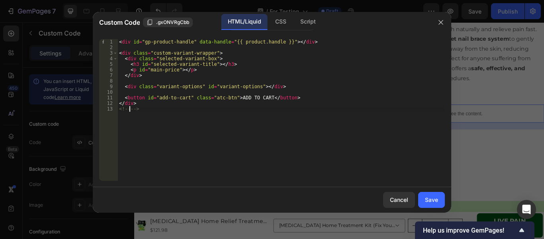
paste textarea "[PERSON_NAME]"
type textarea "<!--[PERSON_NAME]-->"
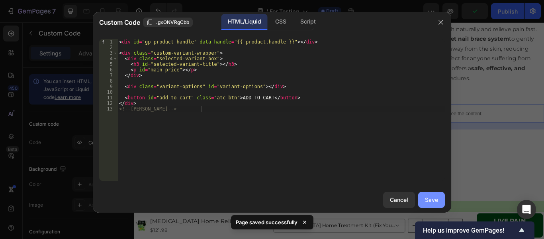
click at [432, 199] on div "Save" at bounding box center [431, 199] width 13 height 8
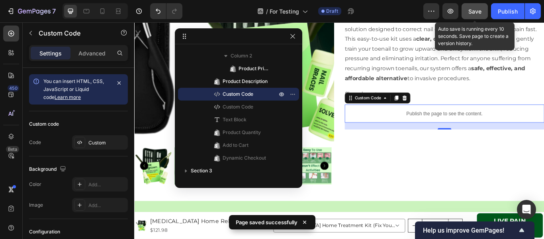
click at [483, 9] on button "Save" at bounding box center [475, 11] width 26 height 16
